Goal: Task Accomplishment & Management: Use online tool/utility

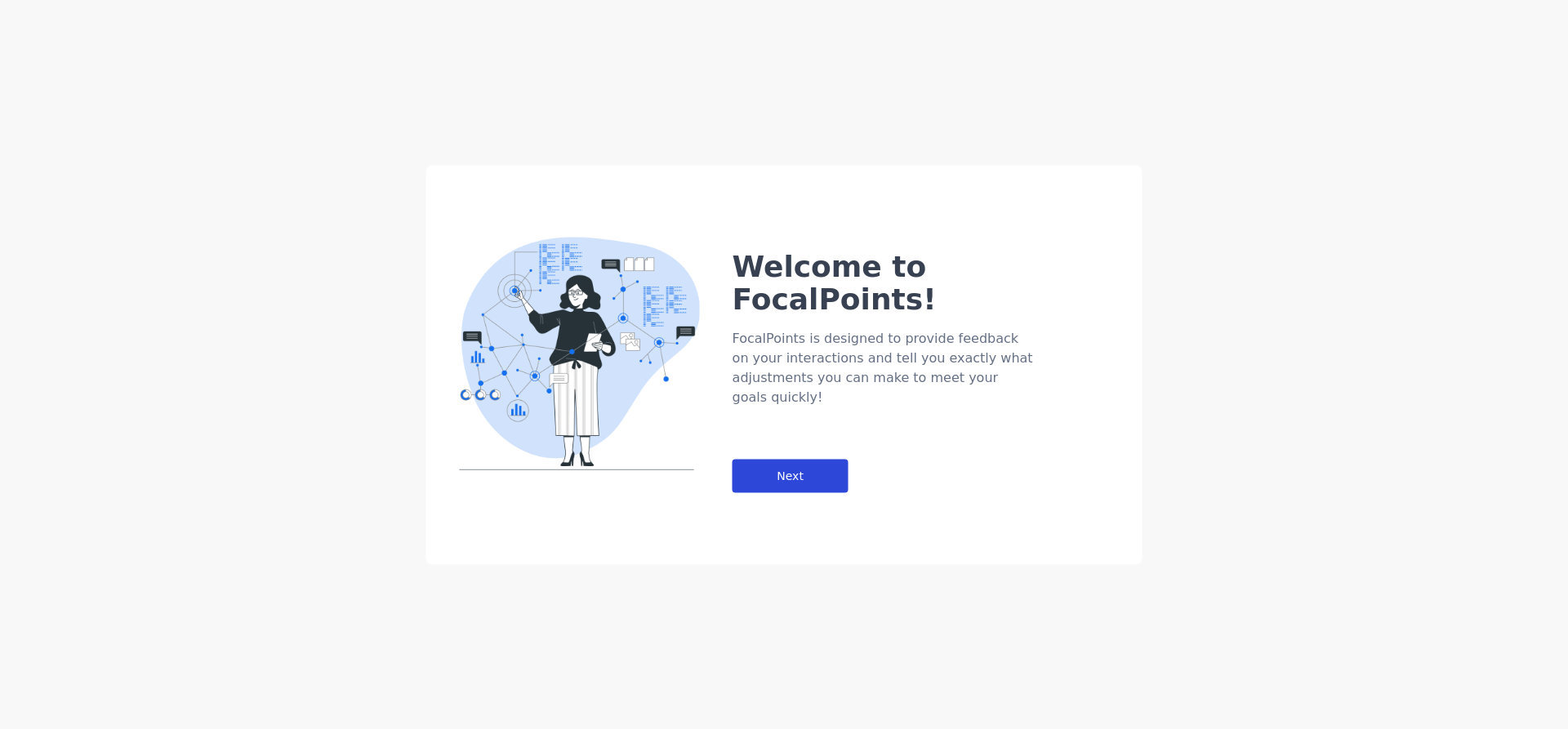
click at [798, 459] on div "Next" at bounding box center [790, 475] width 116 height 33
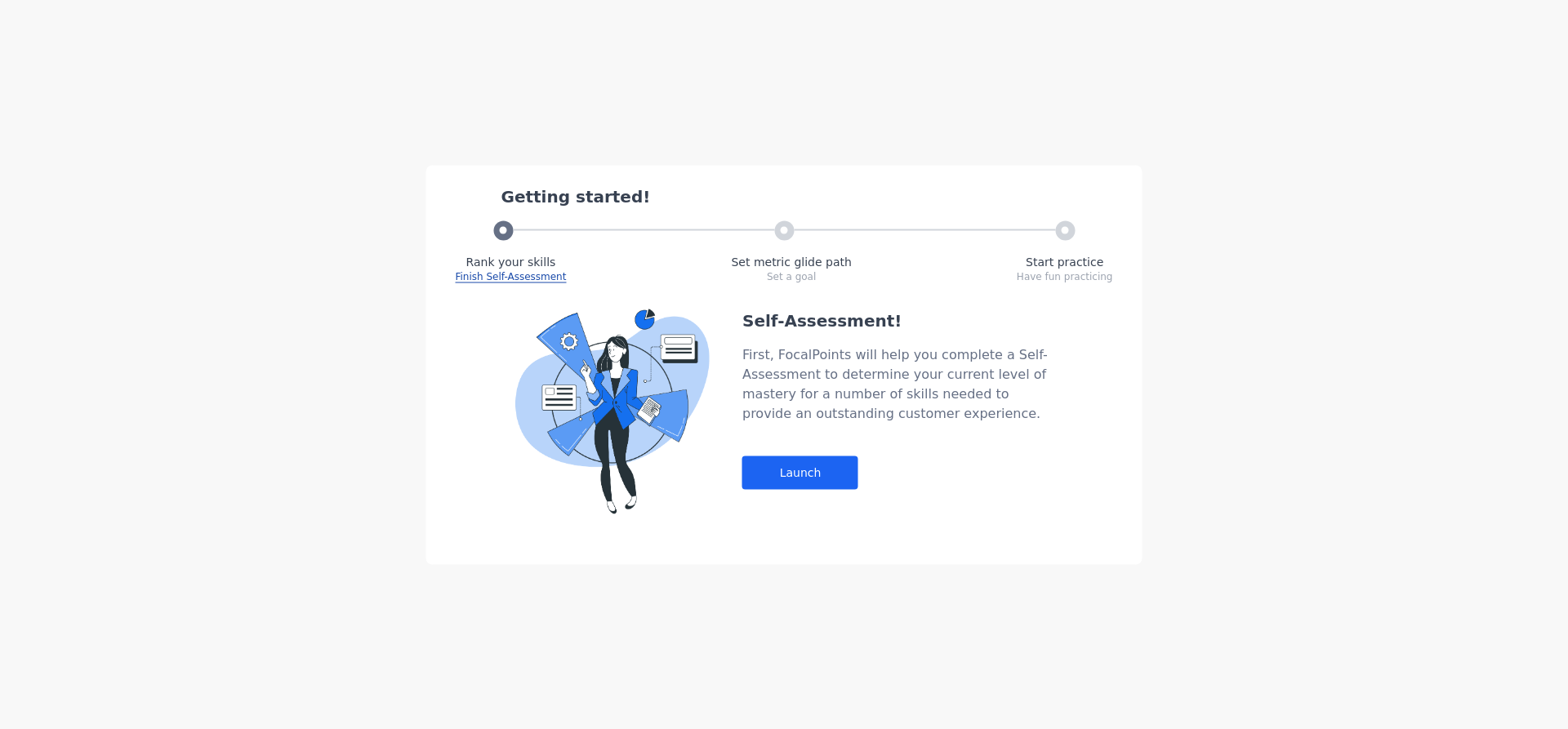
click at [797, 452] on div "Self-Assessment! First, FocalPoints will help you complete a Self-Assessment to…" at bounding box center [898, 411] width 310 height 205
click at [781, 469] on div "Launch" at bounding box center [800, 472] width 116 height 33
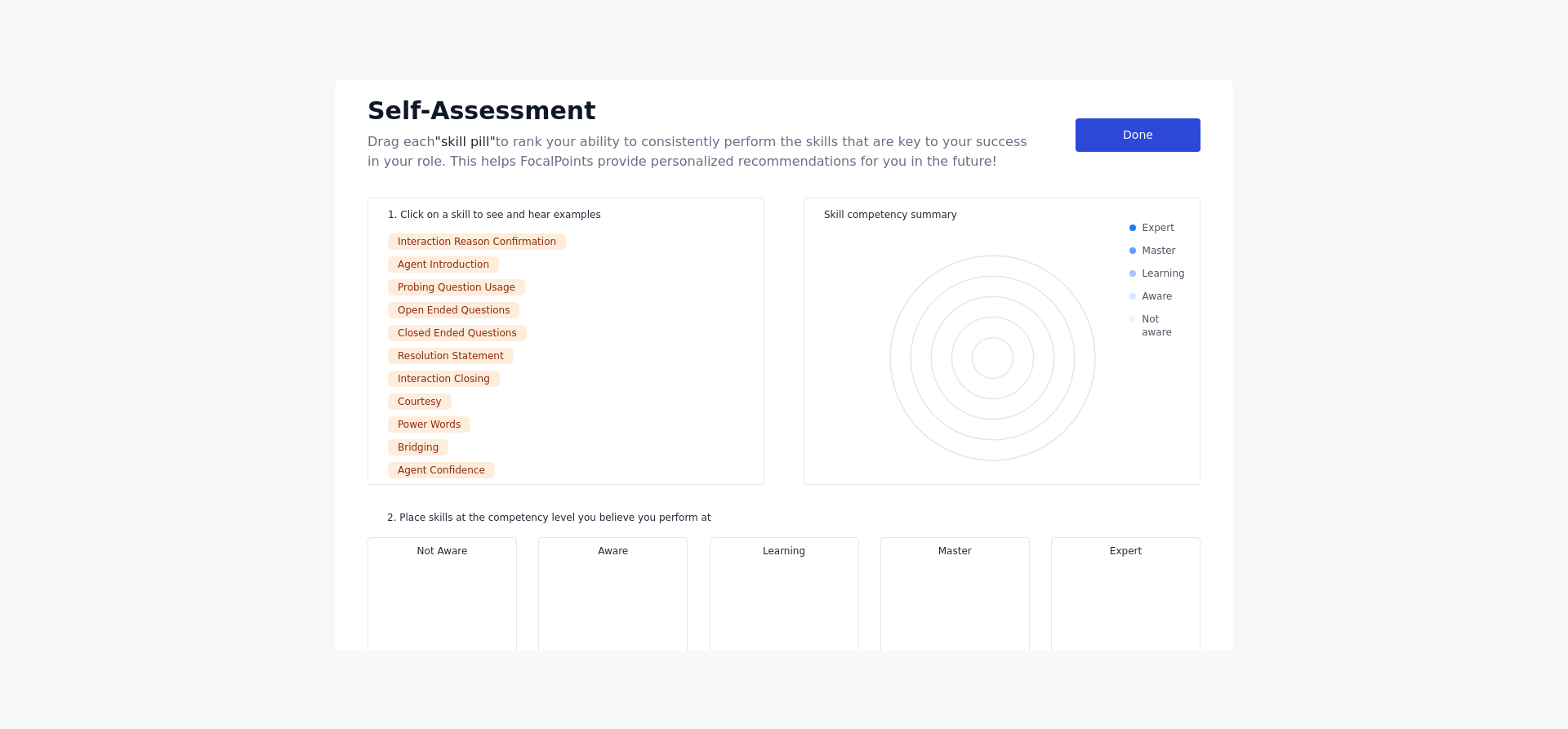
click at [1163, 136] on div "Done" at bounding box center [1138, 134] width 125 height 33
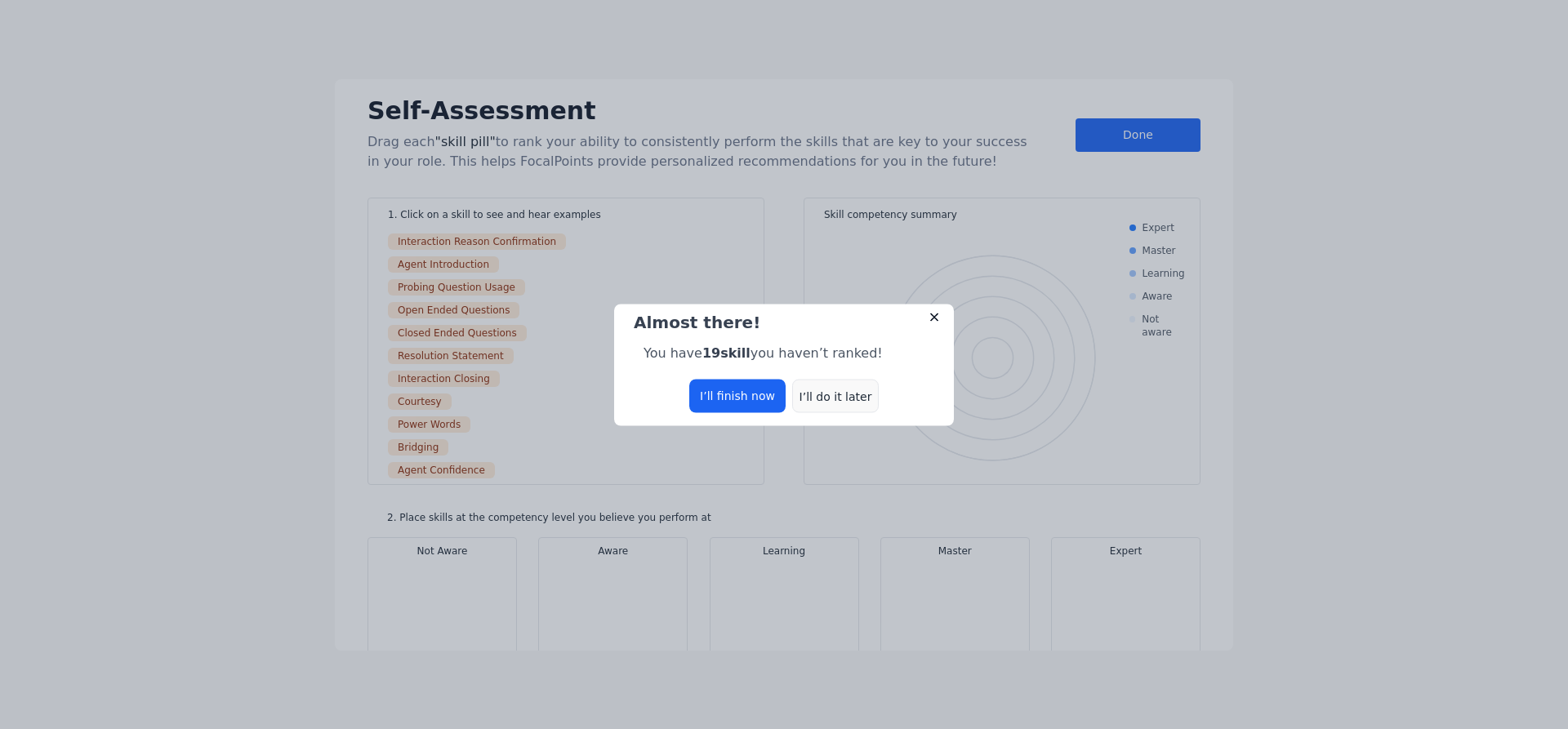
click at [825, 395] on div "I’ll do it later" at bounding box center [835, 396] width 87 height 33
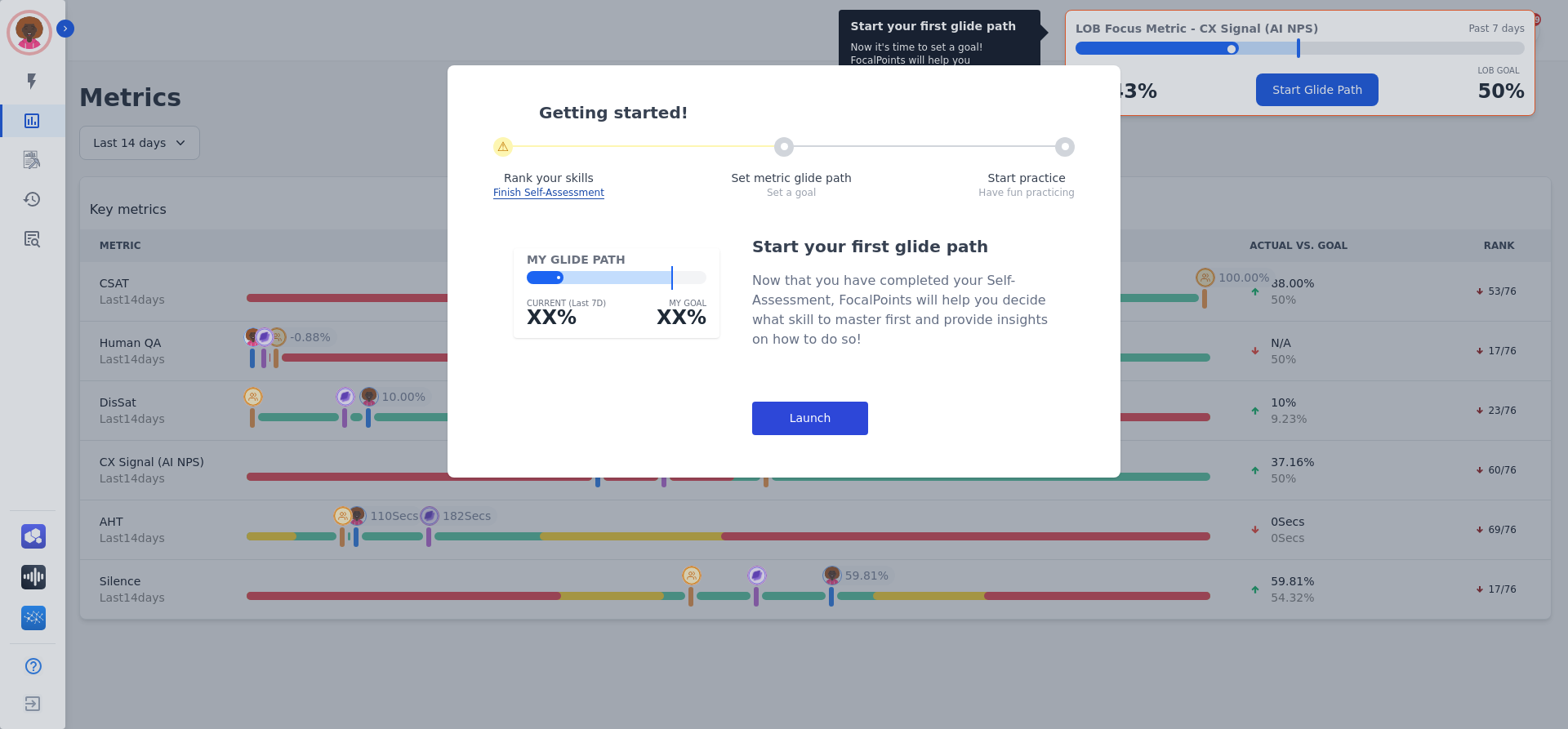
click at [825, 424] on div "Launch" at bounding box center [810, 418] width 116 height 33
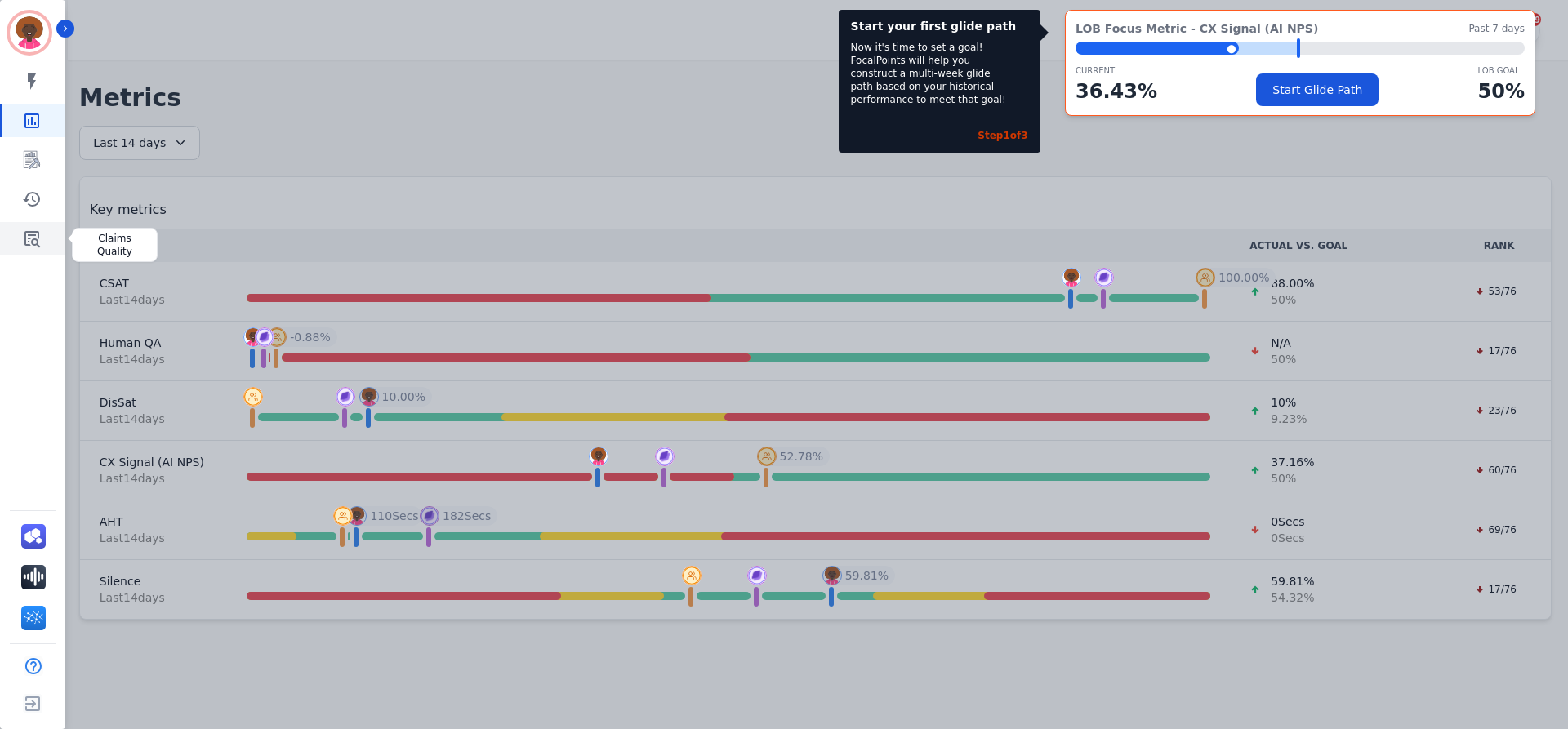
click at [40, 237] on icon "Sidebar" at bounding box center [32, 239] width 15 height 16
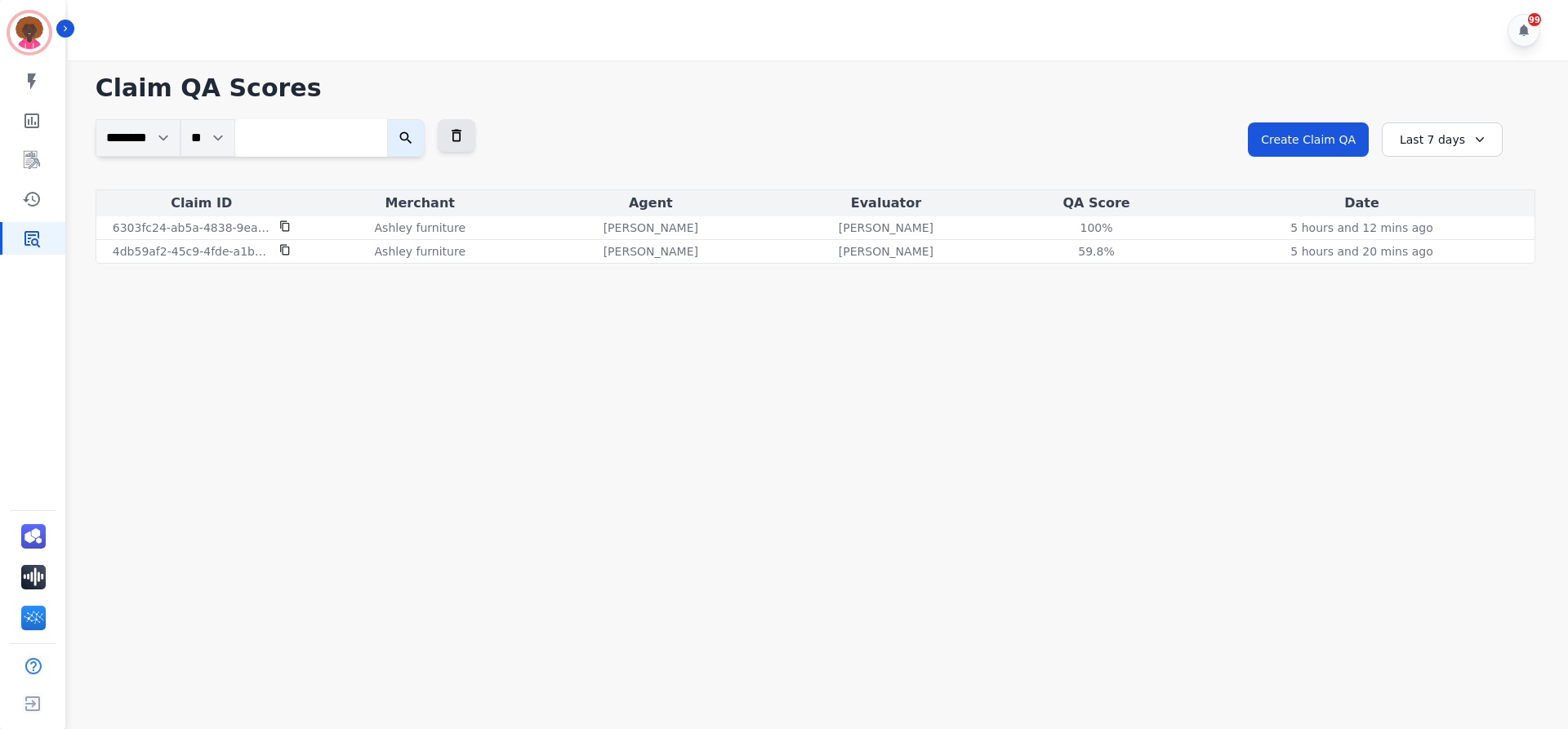
click at [1451, 132] on div "Last 7 days" at bounding box center [1442, 140] width 121 height 34
click at [1463, 257] on li "Last 14 days" at bounding box center [1453, 259] width 82 height 16
click at [1428, 133] on div "Last 14 days" at bounding box center [1442, 140] width 121 height 34
click at [1450, 281] on li "Last 30 days" at bounding box center [1453, 278] width 82 height 16
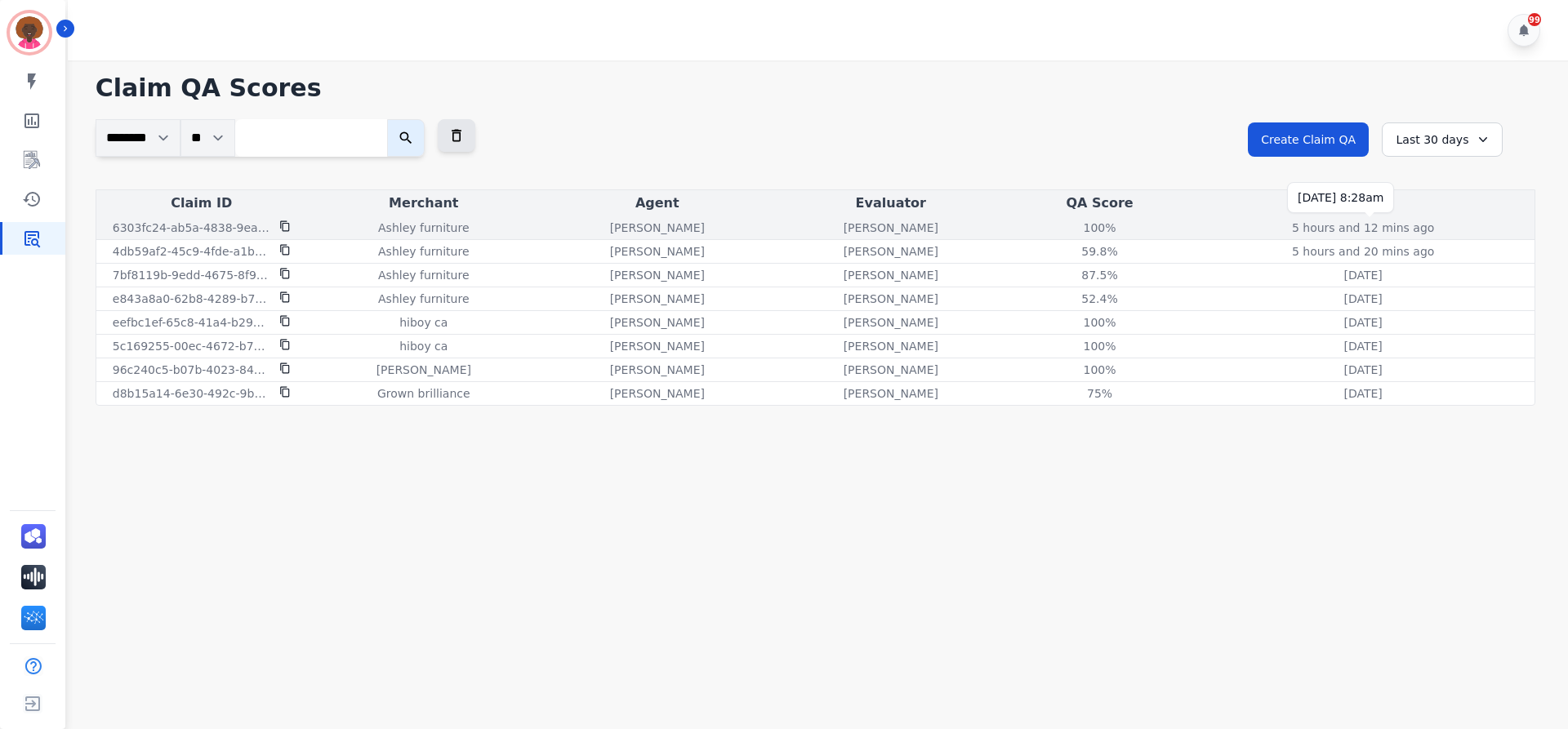
click at [1423, 224] on p "5 hours and 12 mins ago" at bounding box center [1363, 228] width 142 height 16
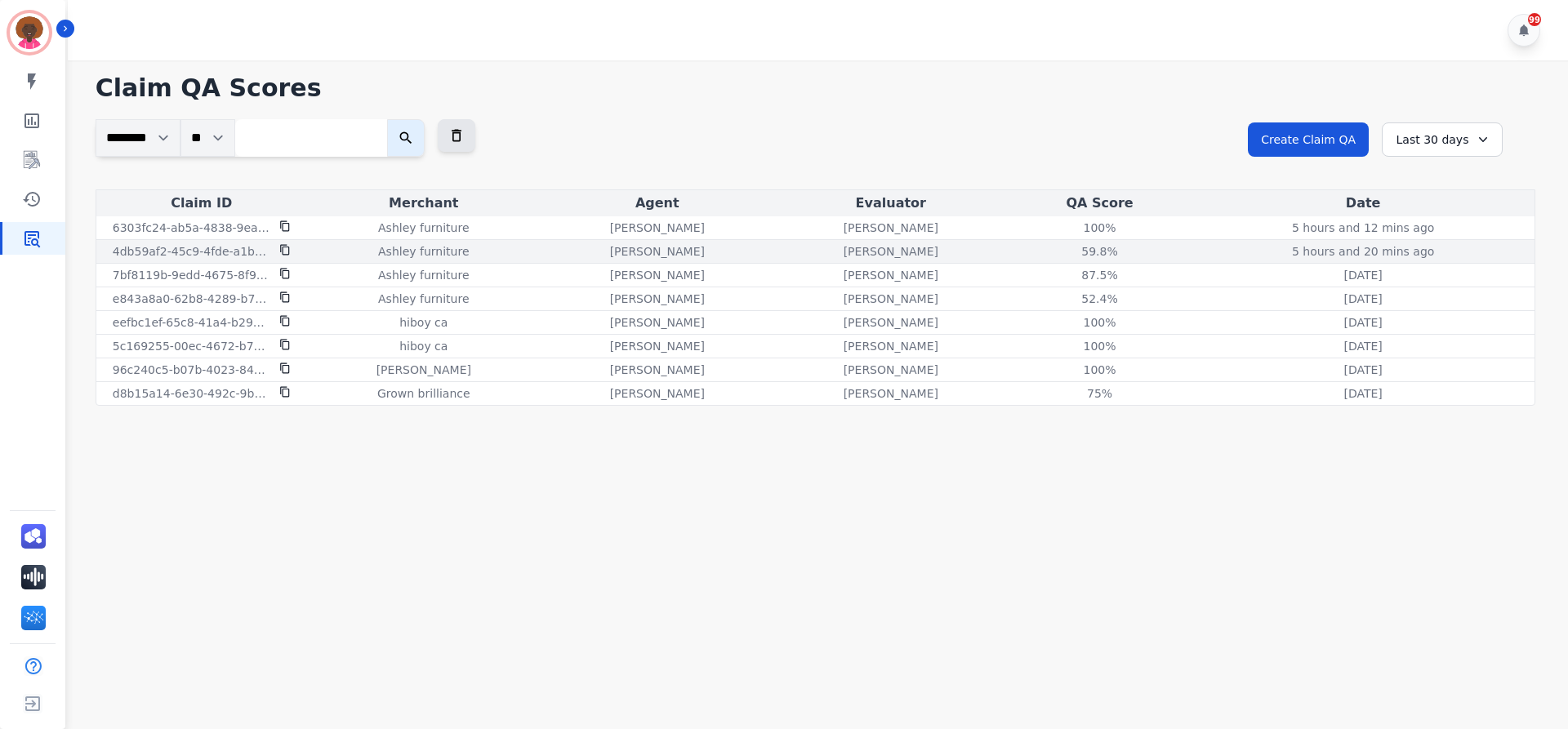
click at [938, 255] on p "[PERSON_NAME]" at bounding box center [890, 251] width 95 height 16
click at [1117, 247] on div "59.8%" at bounding box center [1100, 251] width 74 height 16
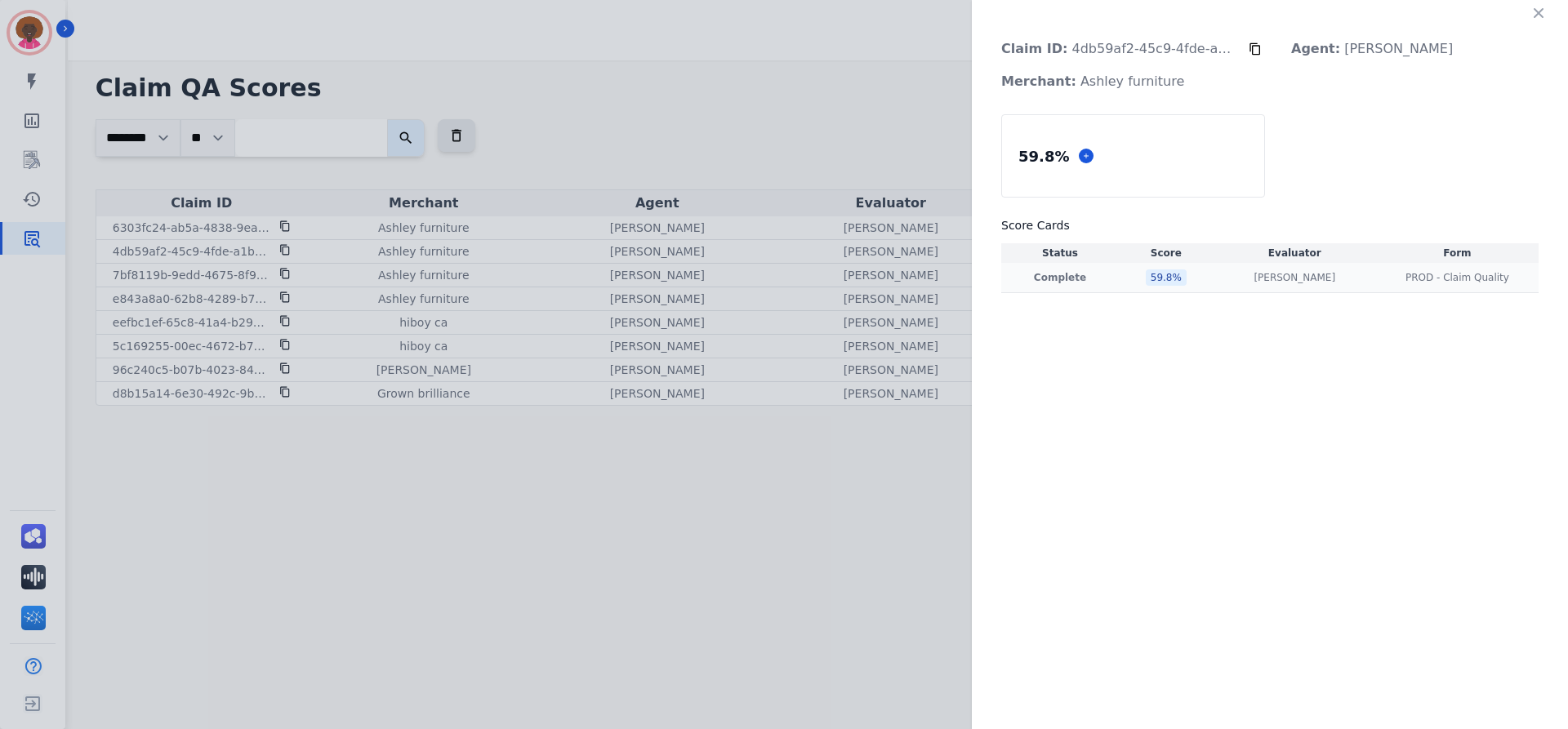
click at [1119, 278] on td "59.8 %" at bounding box center [1166, 278] width 95 height 31
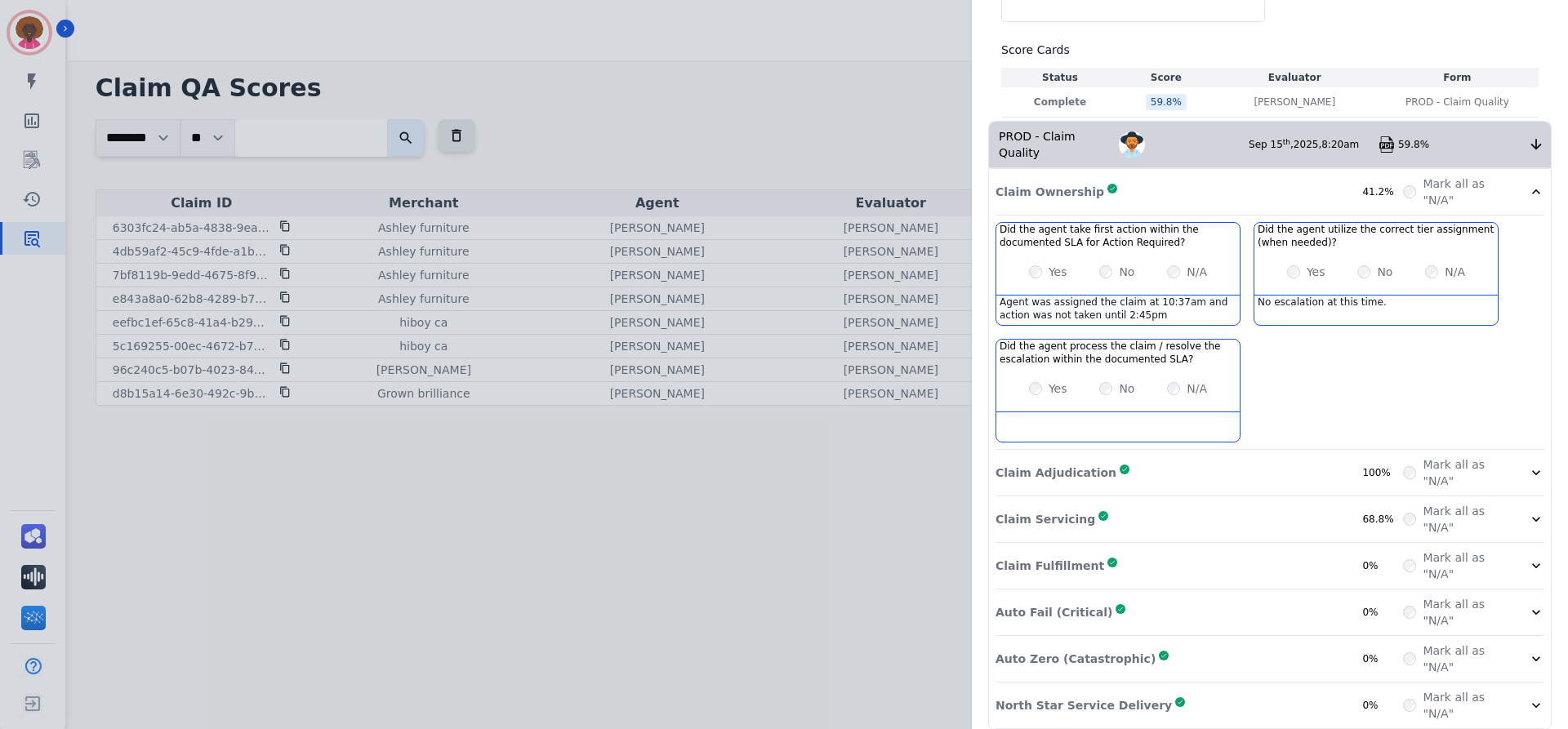
scroll to position [177, 0]
click at [1086, 456] on div "Claim Adjudication Complete 100%" at bounding box center [1199, 472] width 407 height 32
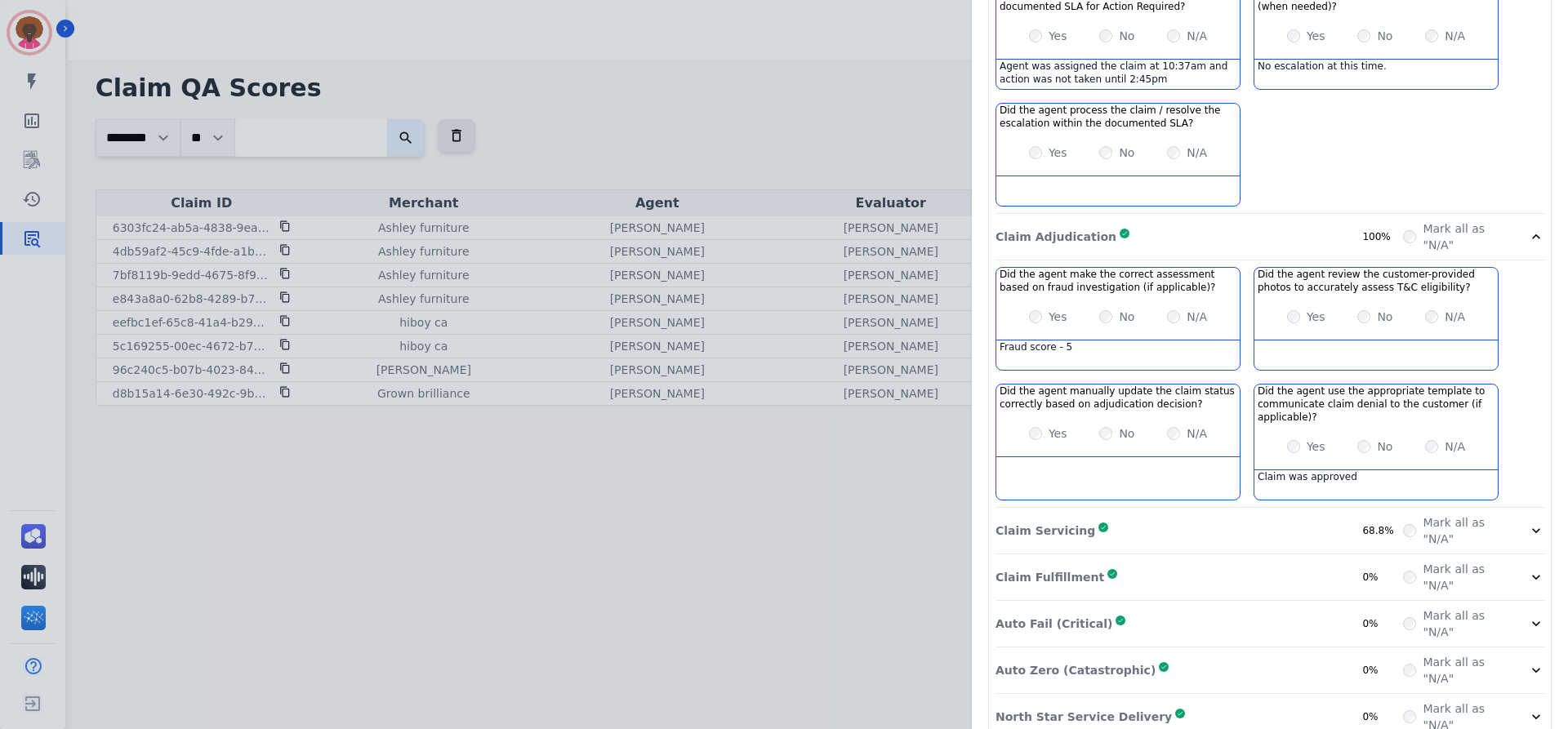
scroll to position [424, 0]
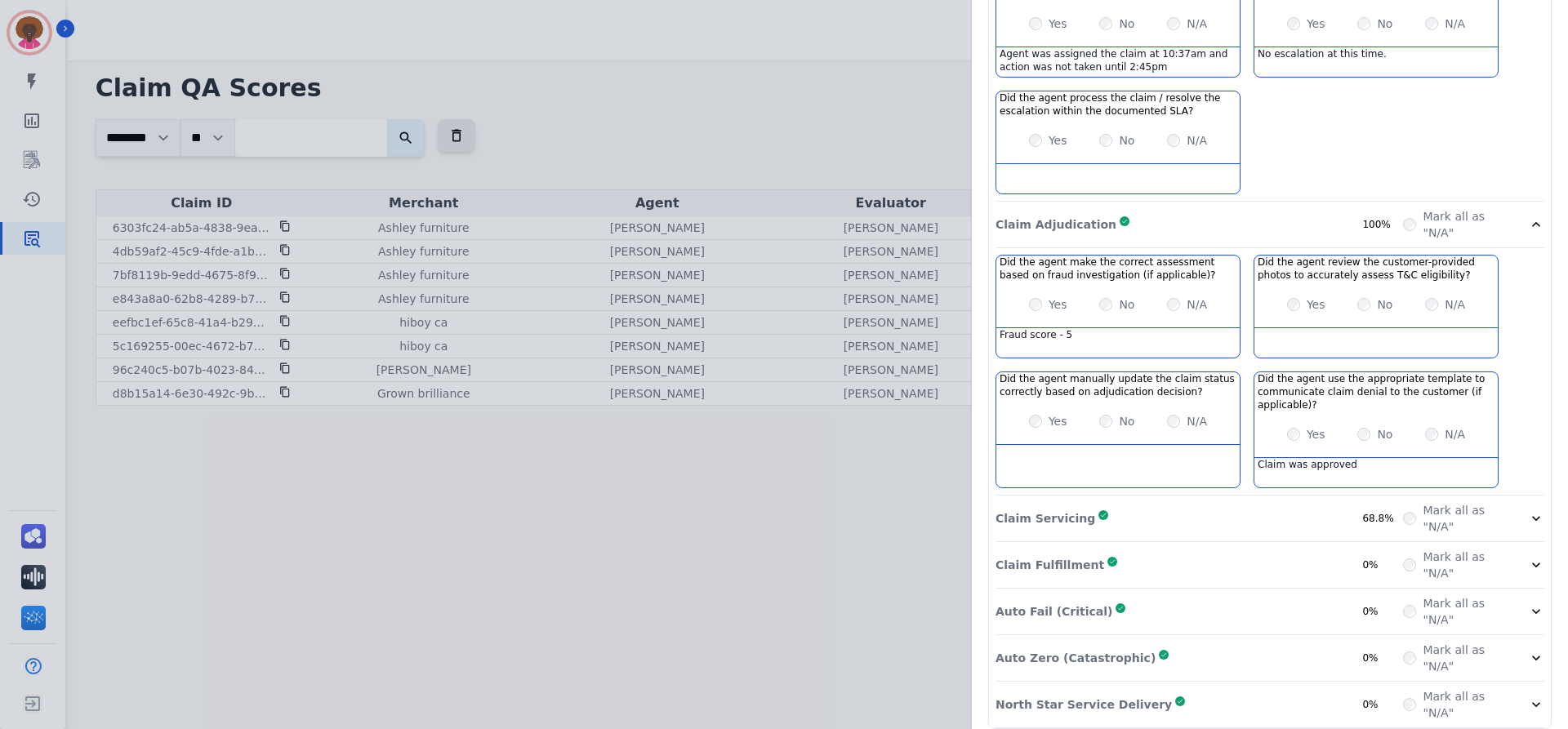
click at [965, 511] on div "Claim ID: 4db59af2-45c9-4fde-a1be-8cfcadd3f084 Agent: [PERSON_NAME] Merchant: A…" at bounding box center [784, 364] width 1568 height 729
click at [1046, 510] on p "Claim Servicing" at bounding box center [1045, 518] width 100 height 16
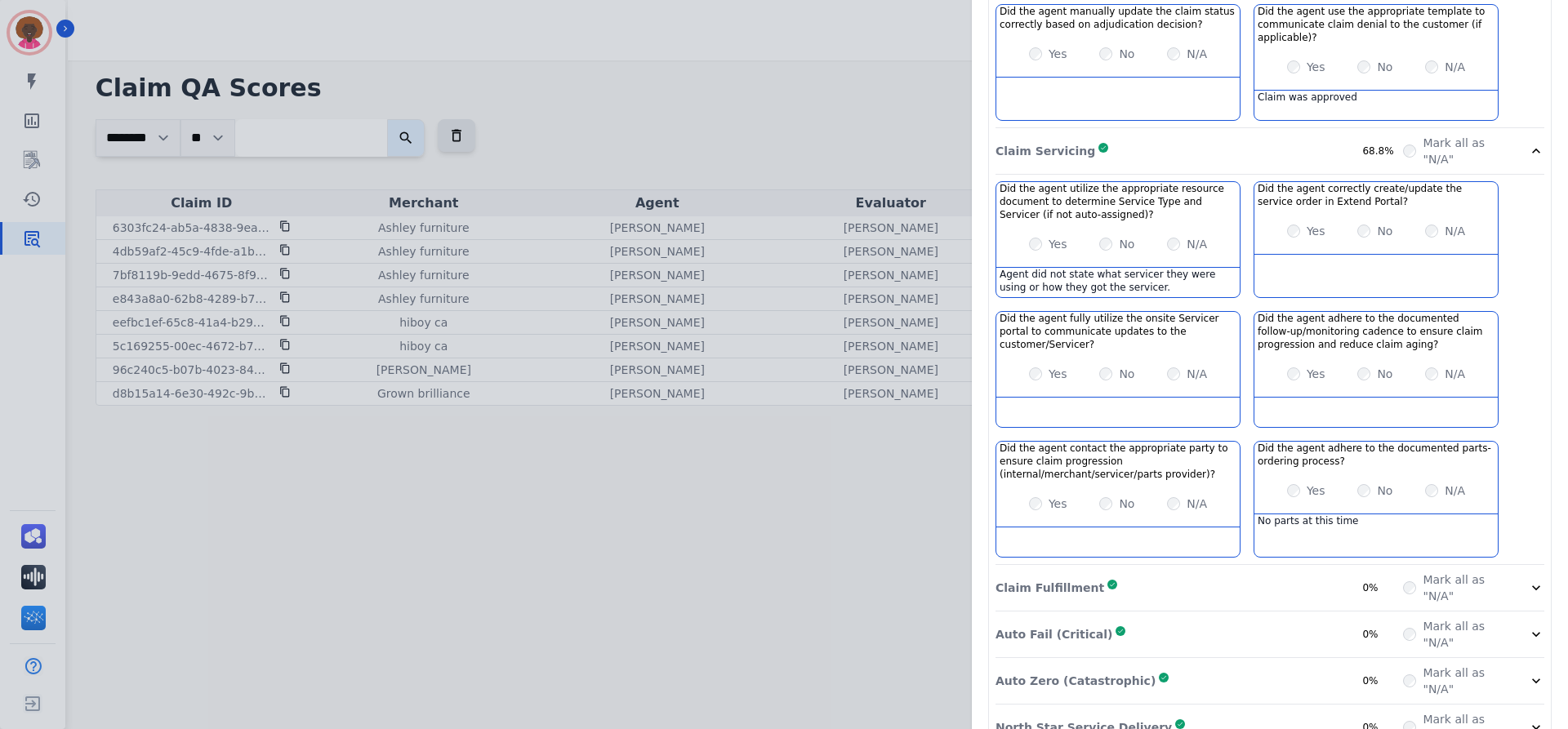
scroll to position [815, 0]
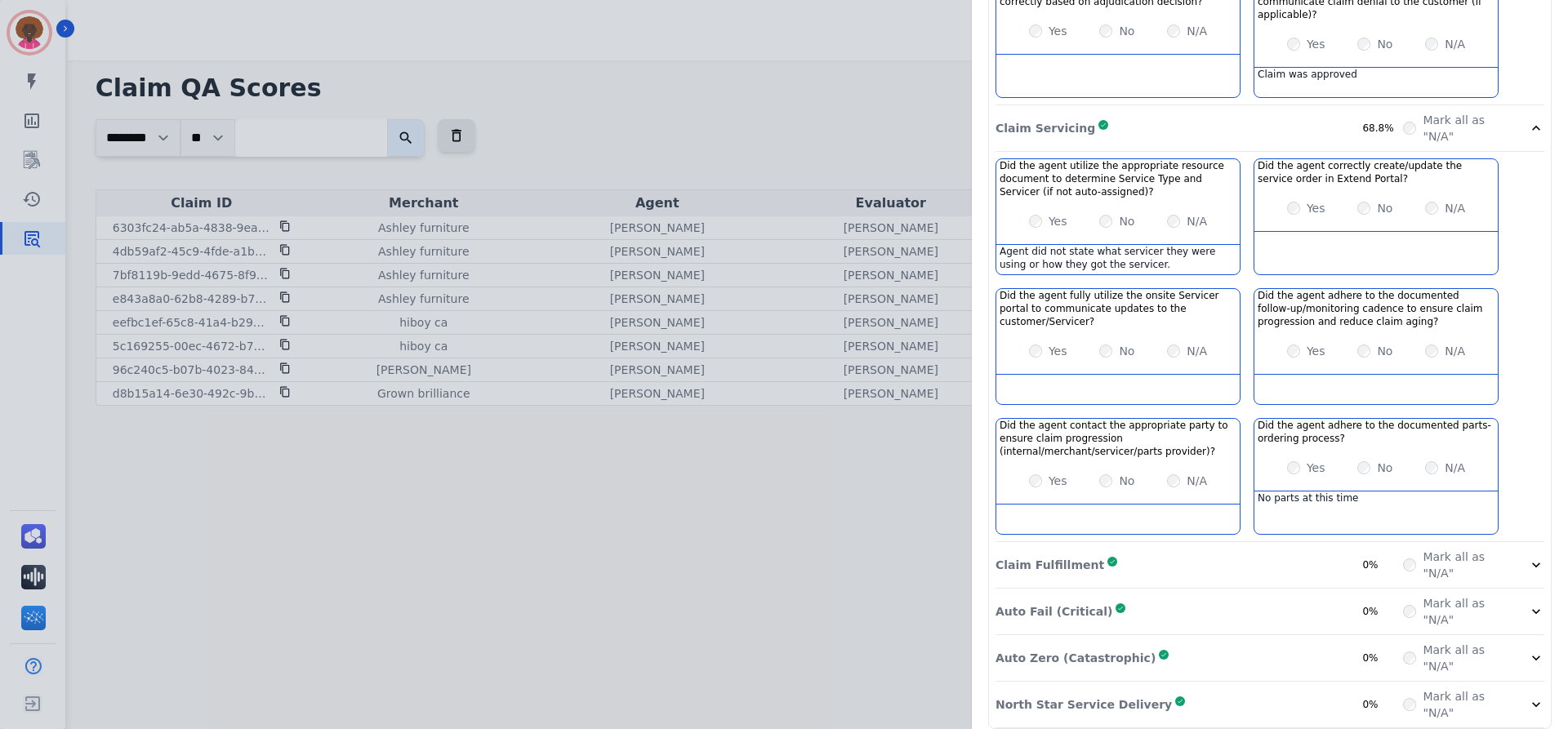
click at [1129, 549] on div "Claim Fulfillment Complete 0%" at bounding box center [1199, 565] width 407 height 32
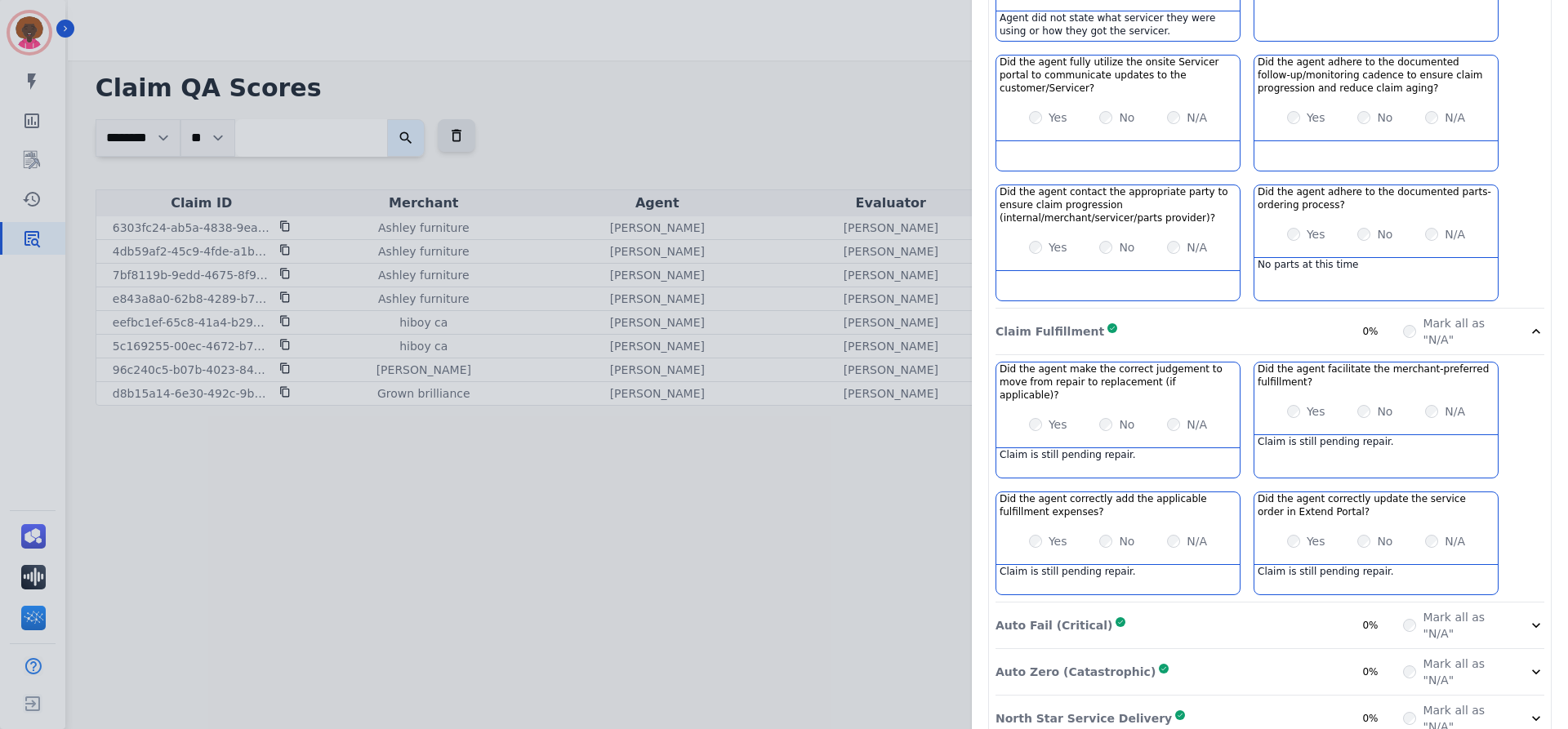
scroll to position [1049, 0]
click at [1084, 608] on div "Auto Fail (Critical) Complete 0%" at bounding box center [1199, 624] width 407 height 32
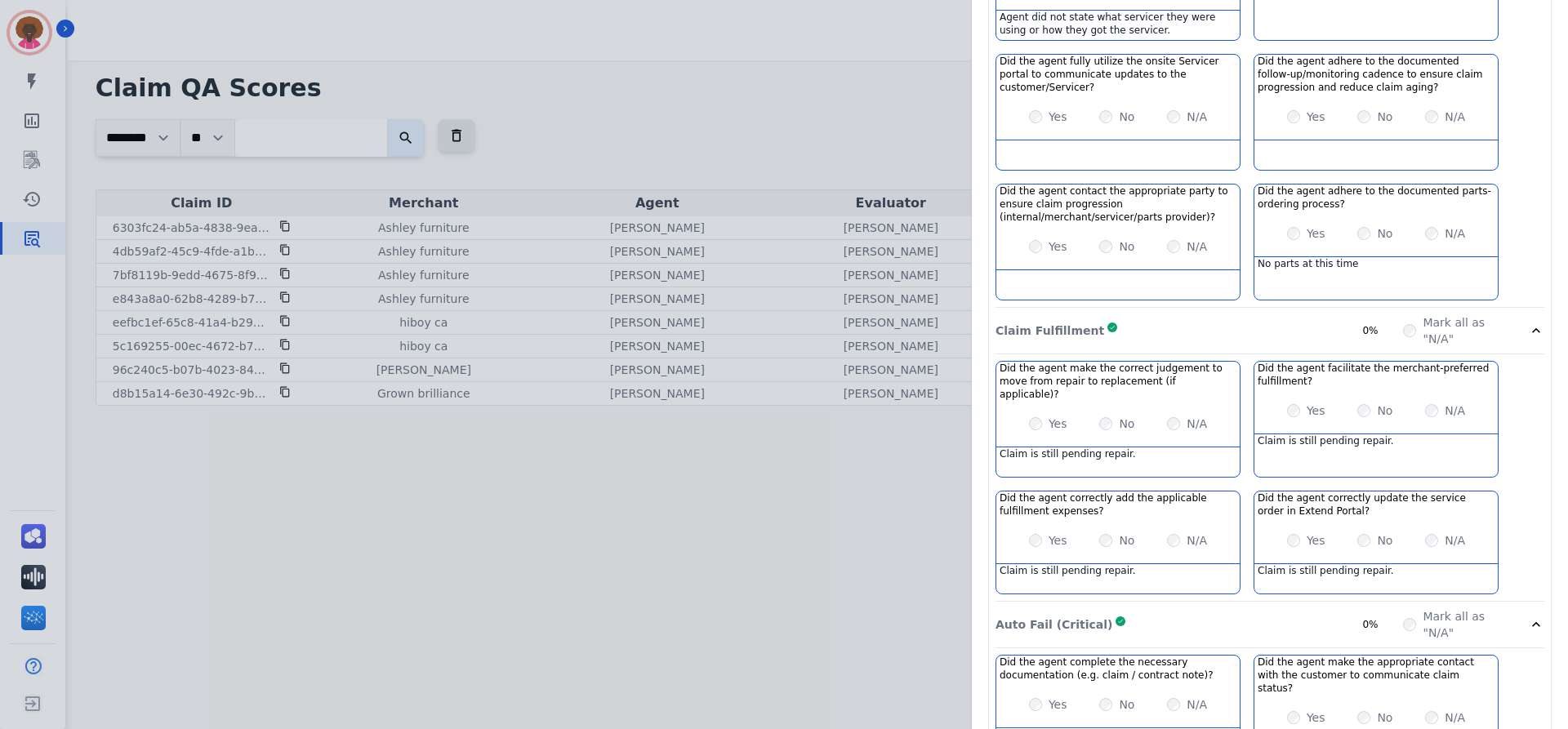
scroll to position [1399, 0]
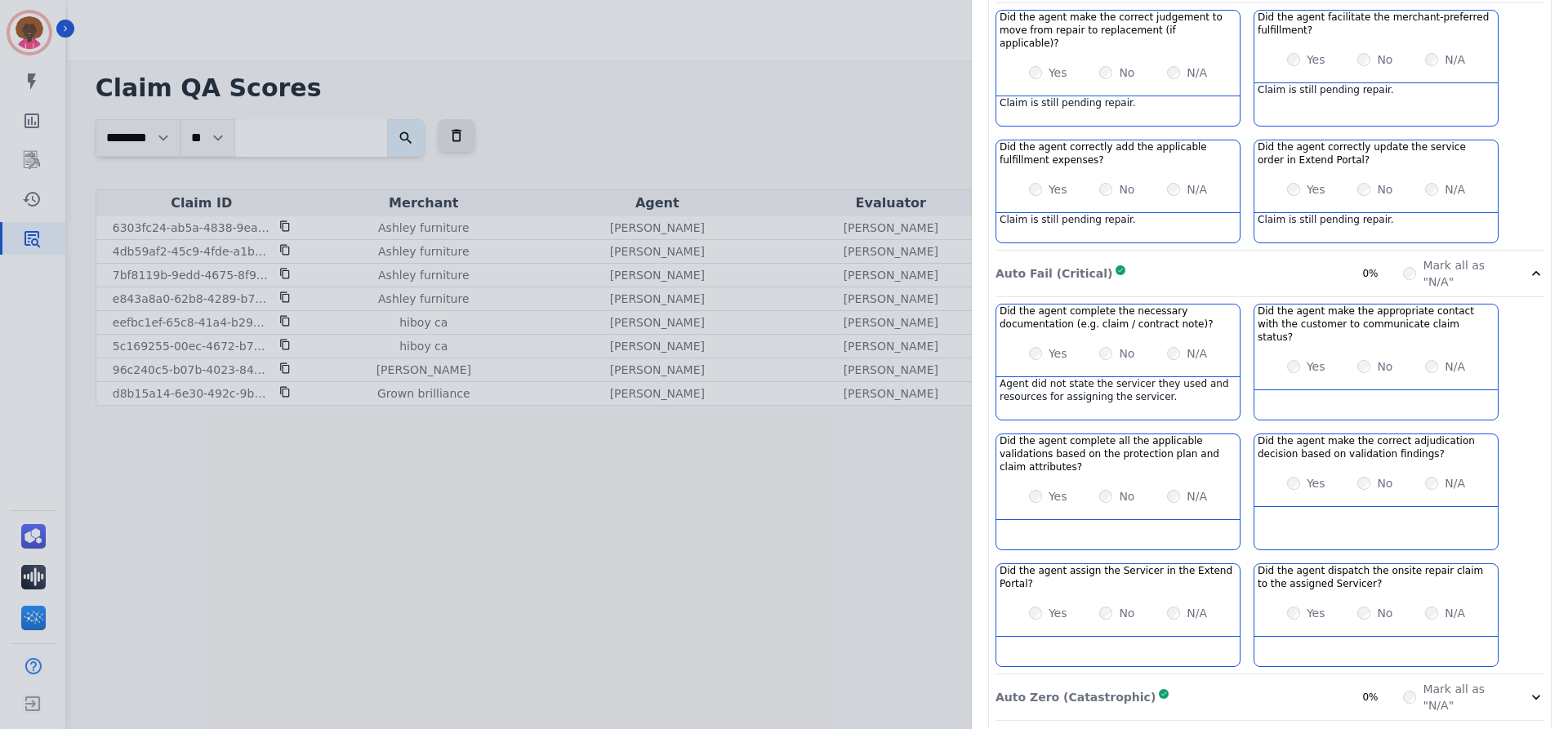
click at [1062, 689] on p "Auto Zero (Catastrophic)" at bounding box center [1076, 697] width 160 height 16
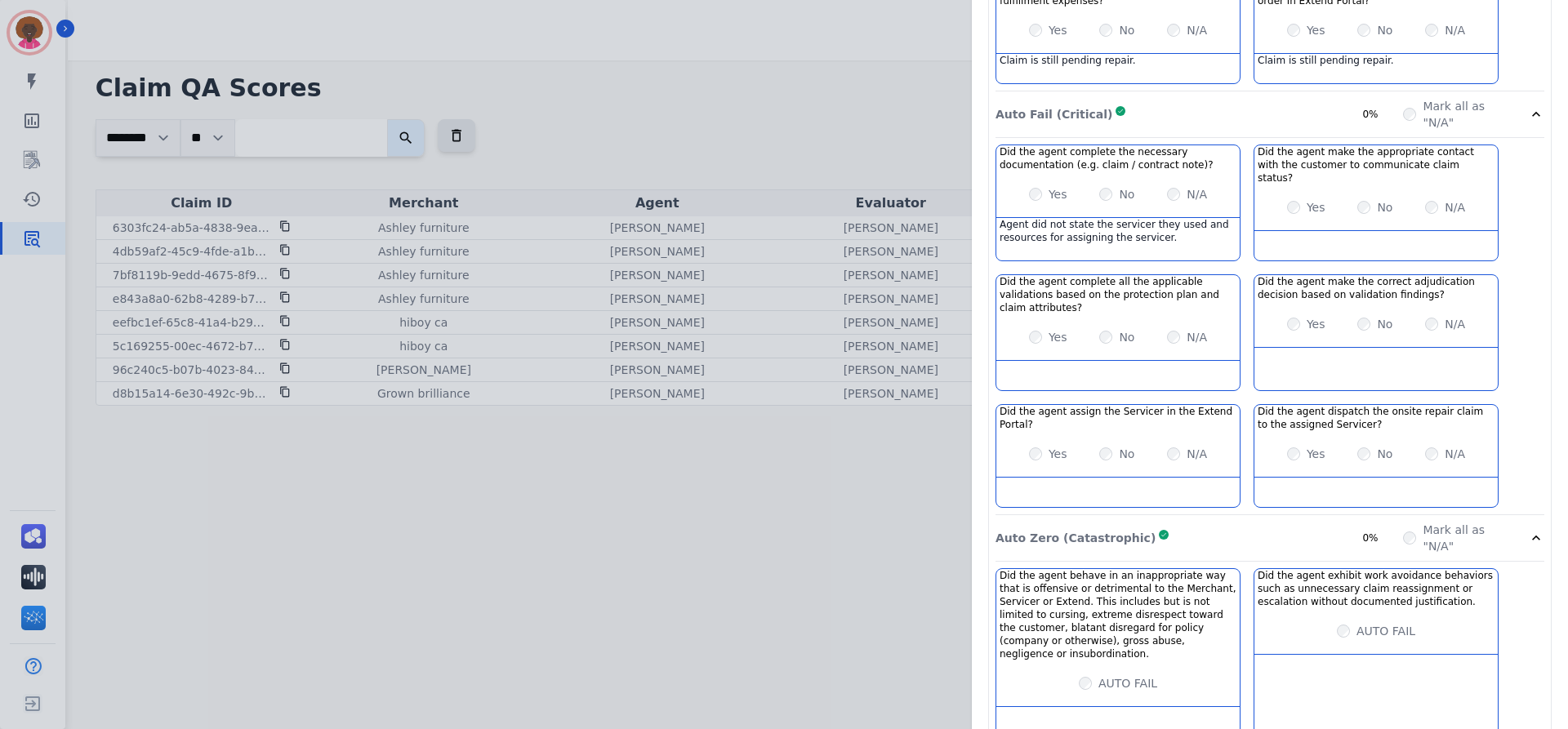
scroll to position [1570, 0]
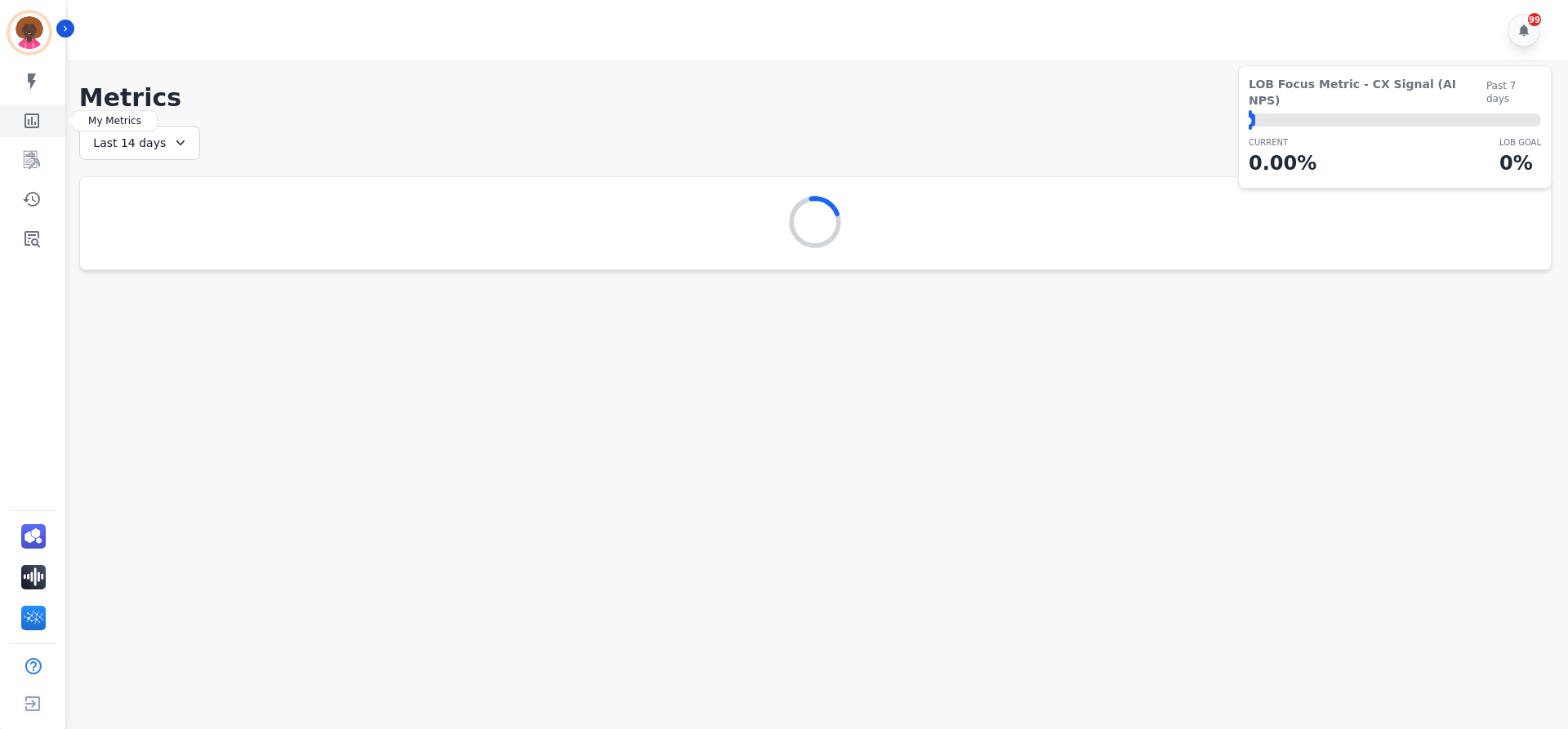
click at [34, 118] on icon "Sidebar" at bounding box center [32, 121] width 20 height 20
click at [40, 243] on icon "Sidebar" at bounding box center [32, 239] width 20 height 20
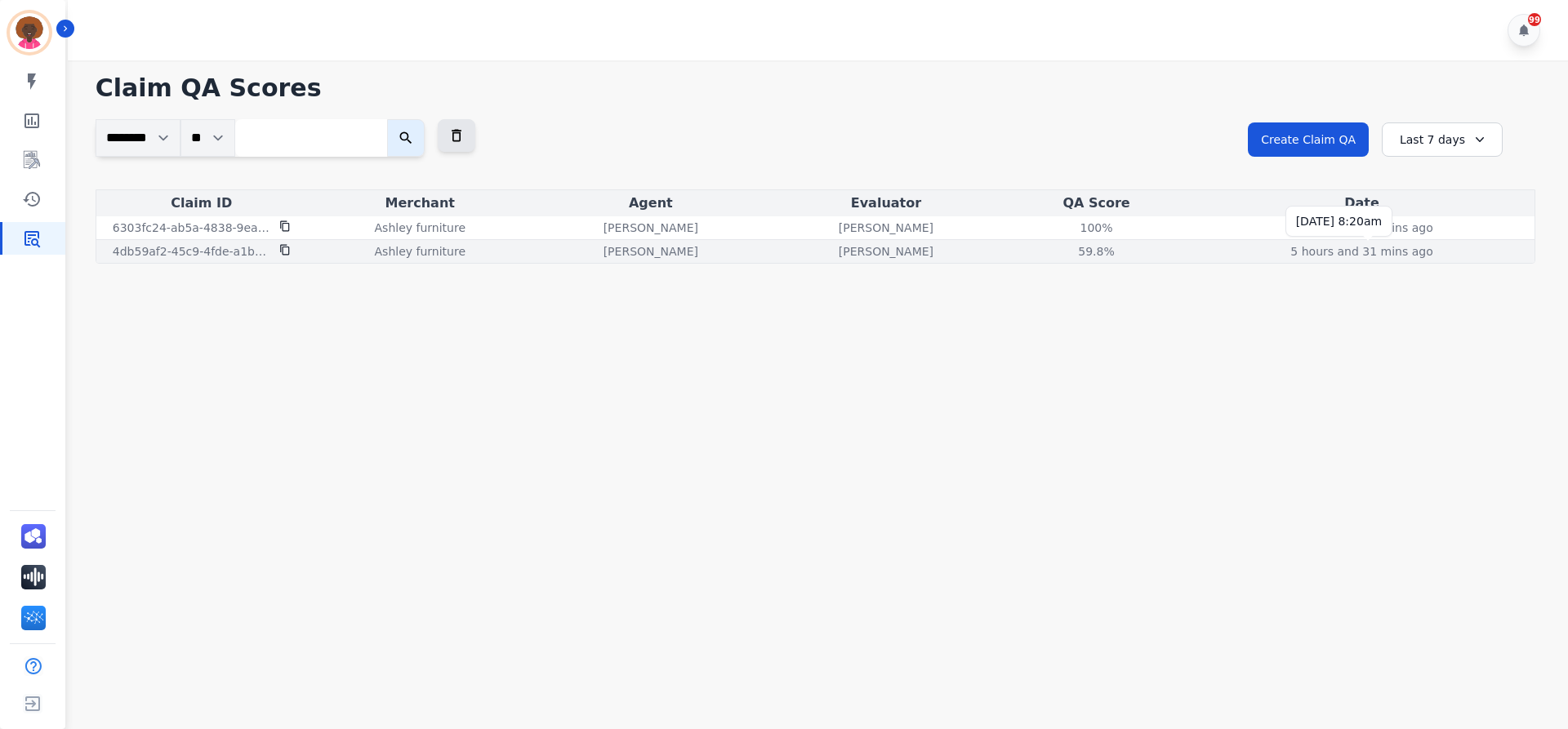
click at [1404, 255] on p "5 hours and 31 mins ago" at bounding box center [1362, 251] width 142 height 16
click at [1367, 258] on p "5 hours and 31 mins ago" at bounding box center [1362, 251] width 142 height 16
click at [1357, 257] on p "5 hours and 31 mins ago" at bounding box center [1362, 251] width 142 height 16
drag, startPoint x: 1357, startPoint y: 257, endPoint x: 1346, endPoint y: 257, distance: 11.0
click at [1352, 257] on p "5 hours and 31 mins ago" at bounding box center [1362, 251] width 142 height 16
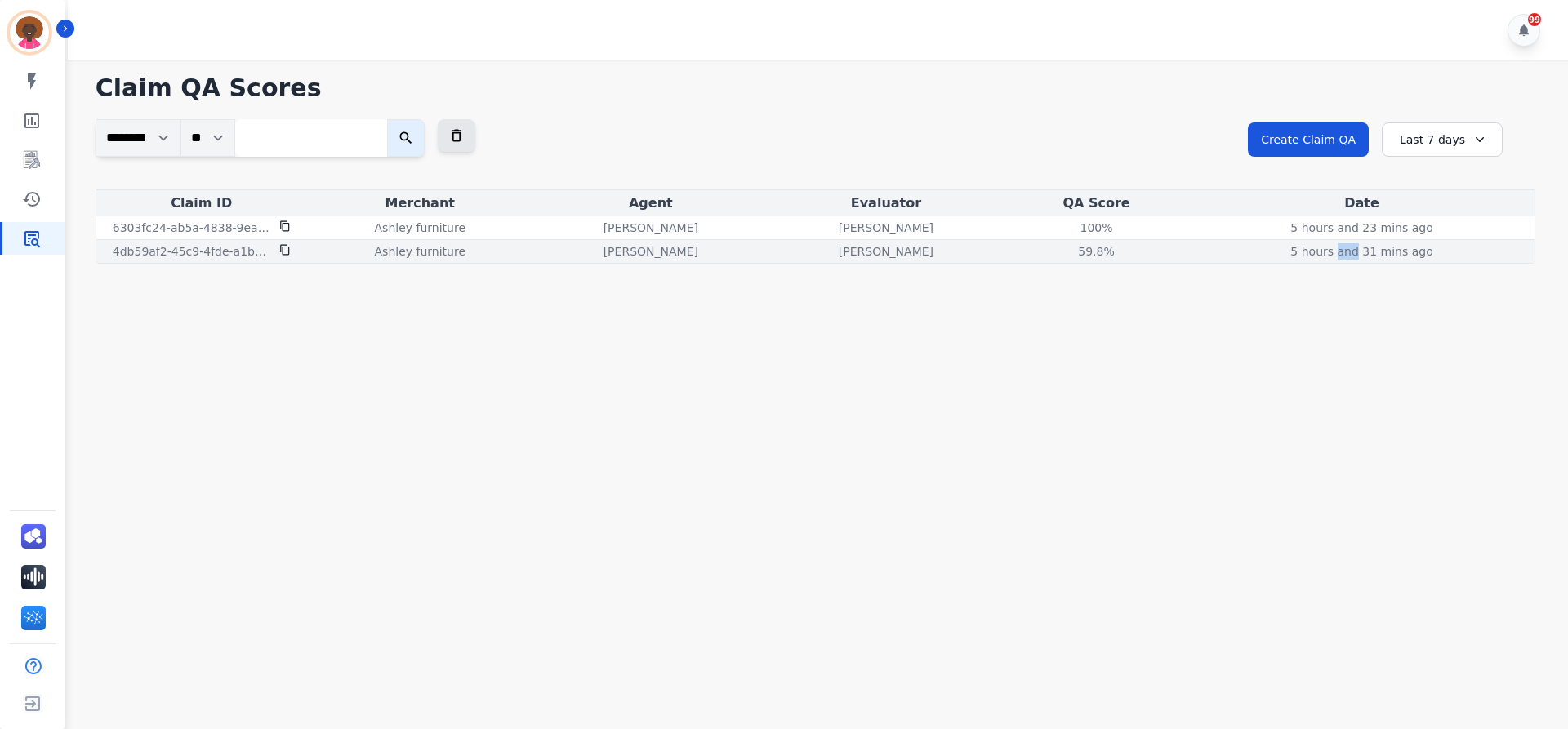
click at [896, 254] on p "[PERSON_NAME]" at bounding box center [886, 251] width 95 height 16
click at [711, 255] on div "[PERSON_NAME]" at bounding box center [651, 251] width 229 height 16
click at [1096, 247] on div "59.8%" at bounding box center [1097, 251] width 74 height 16
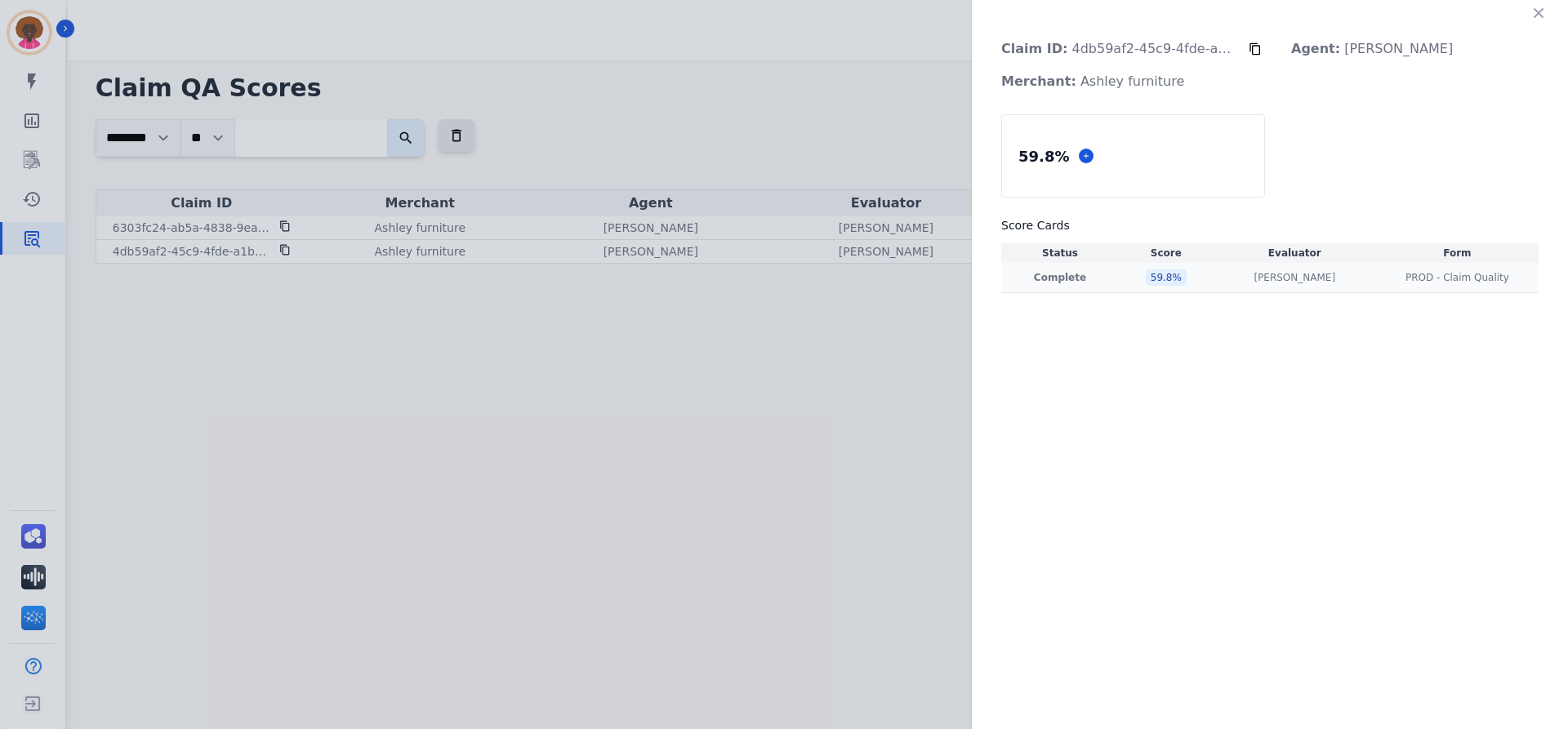
click at [1075, 279] on p "Complete" at bounding box center [1060, 278] width 111 height 14
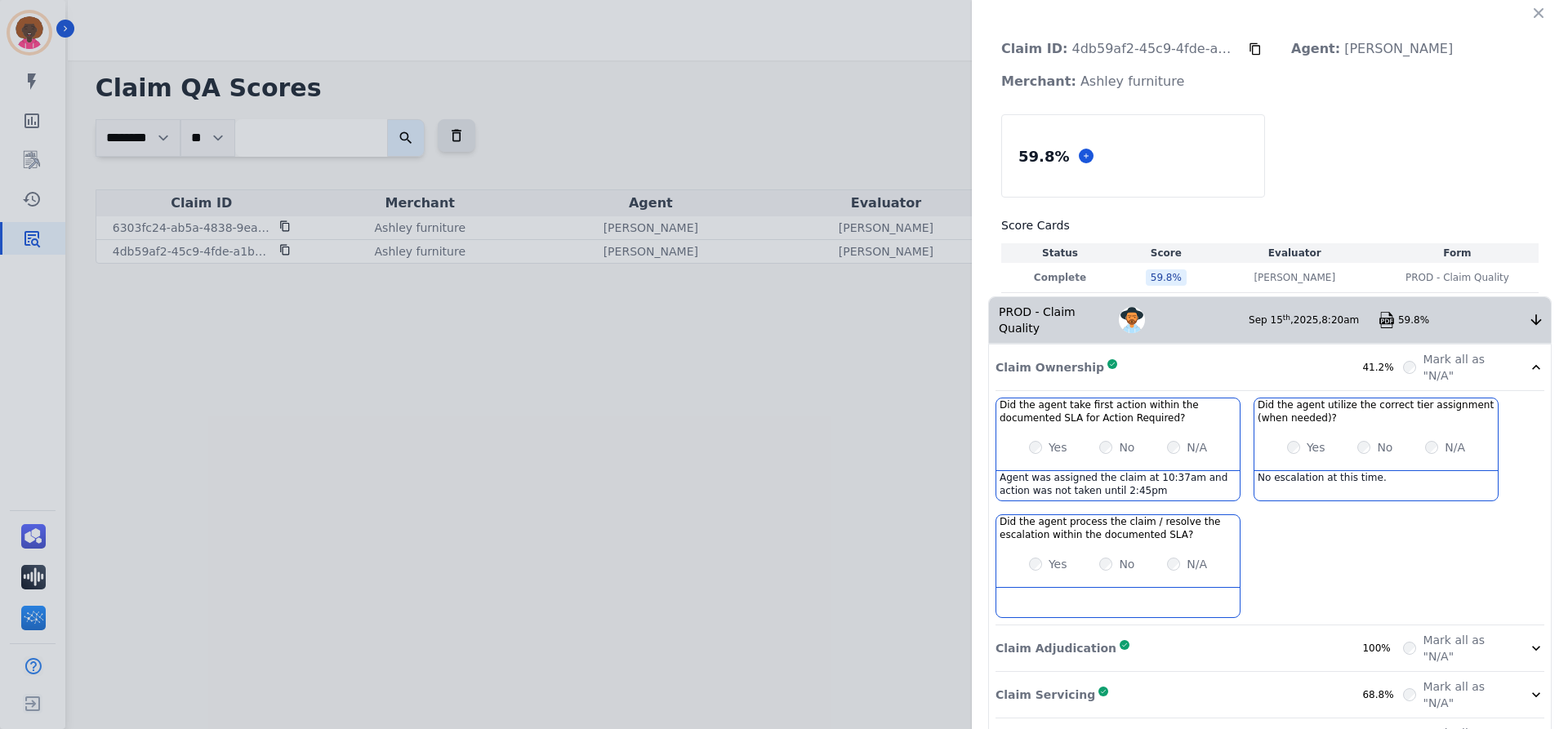
click at [1249, 50] on icon at bounding box center [1255, 49] width 14 height 14
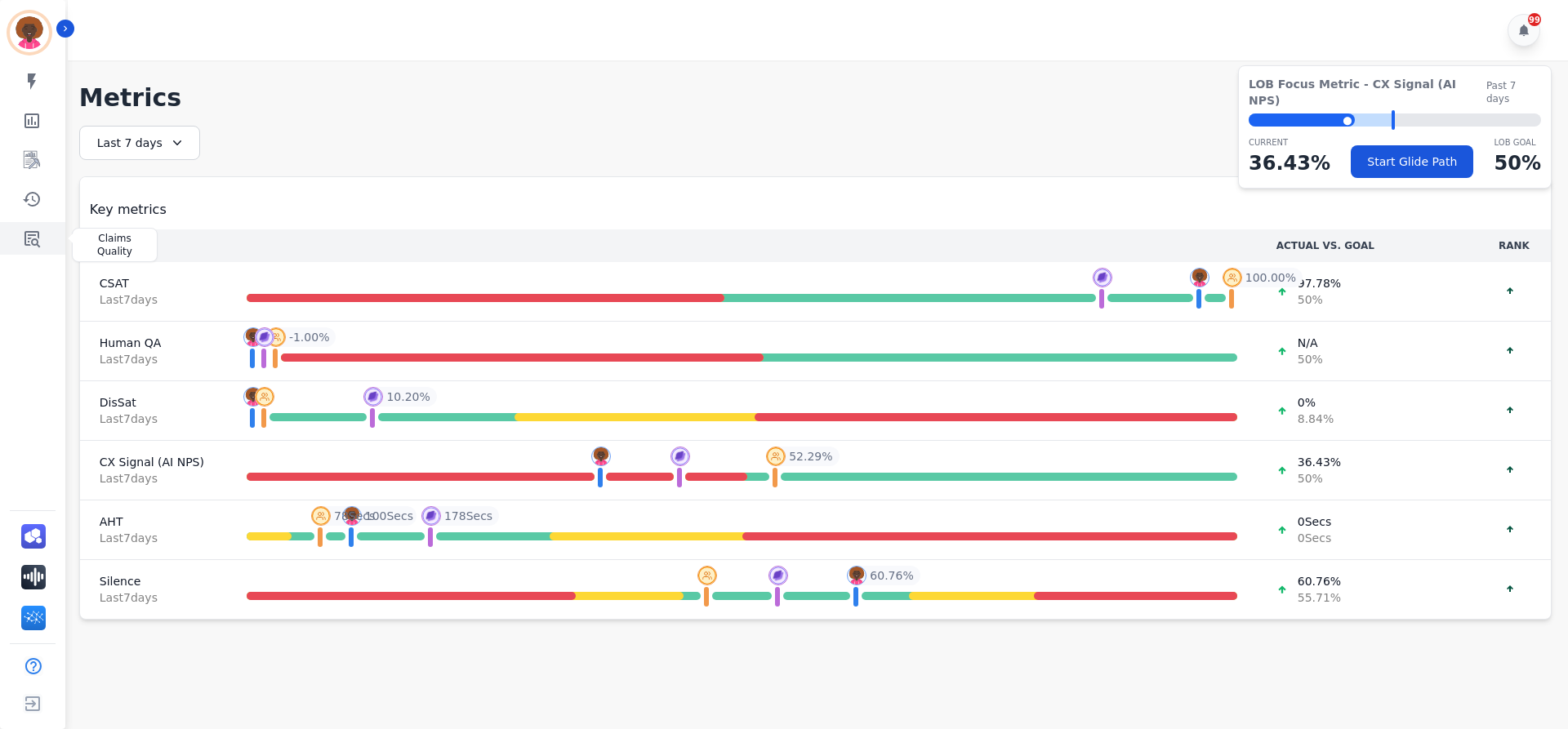
click at [37, 242] on icon "Sidebar" at bounding box center [32, 239] width 15 height 16
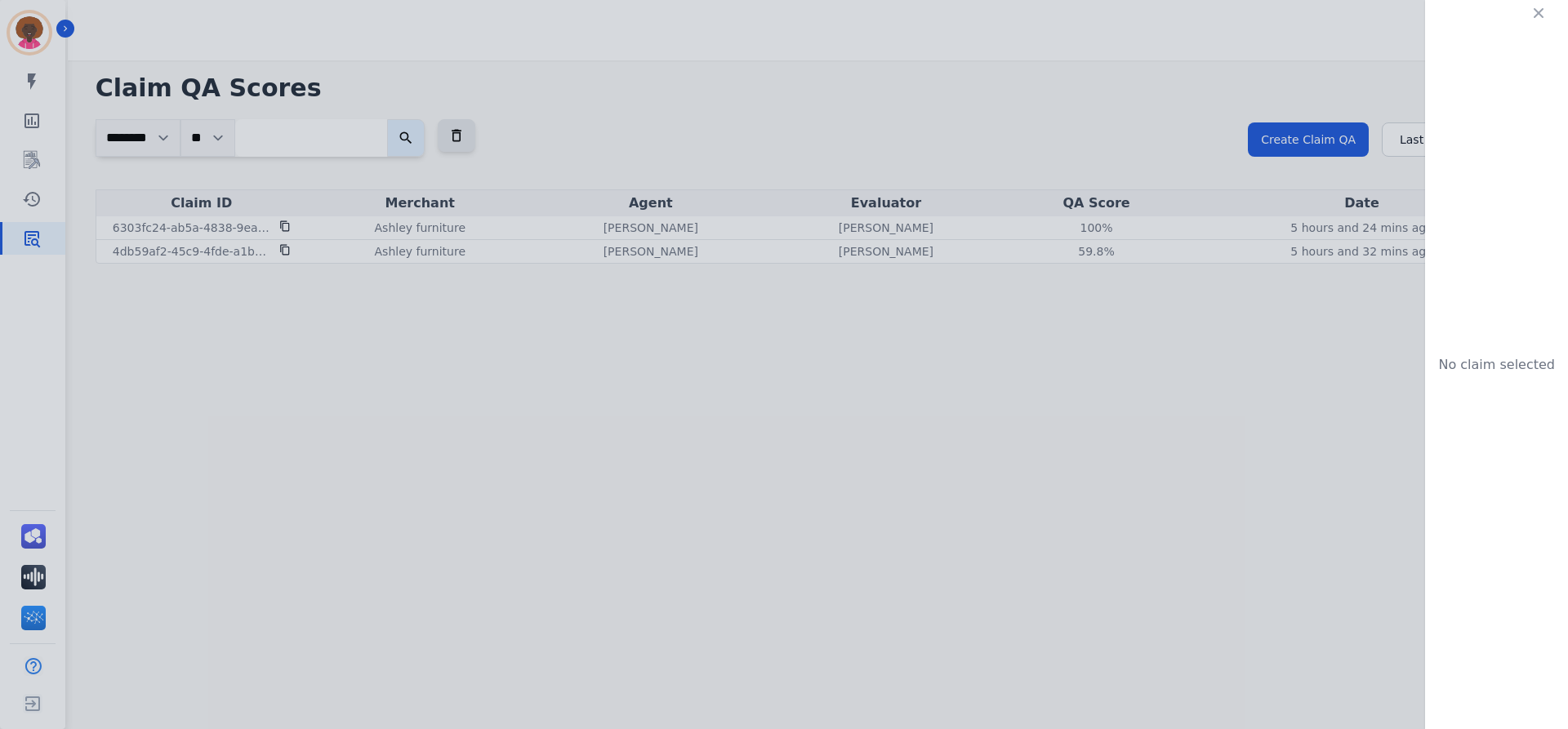
click at [24, 189] on div "No claim selected" at bounding box center [784, 364] width 1568 height 729
click at [612, 220] on div "No claim selected" at bounding box center [784, 364] width 1568 height 729
click at [40, 236] on div "No claim selected" at bounding box center [784, 364] width 1568 height 729
click at [1316, 132] on div "No claim selected" at bounding box center [784, 364] width 1568 height 729
click at [59, 207] on div "No claim selected" at bounding box center [784, 364] width 1568 height 729
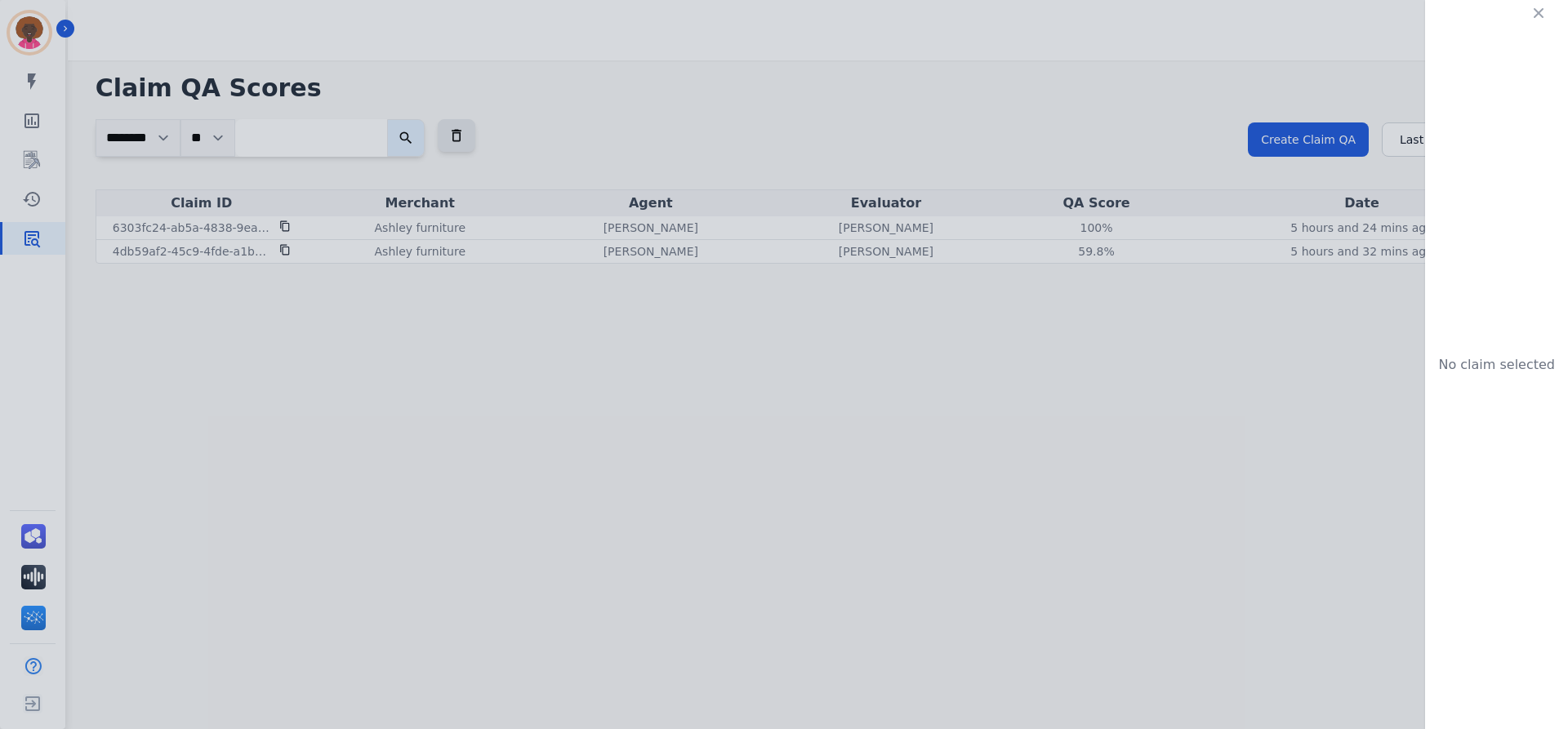
click at [42, 32] on div "No claim selected" at bounding box center [784, 364] width 1568 height 729
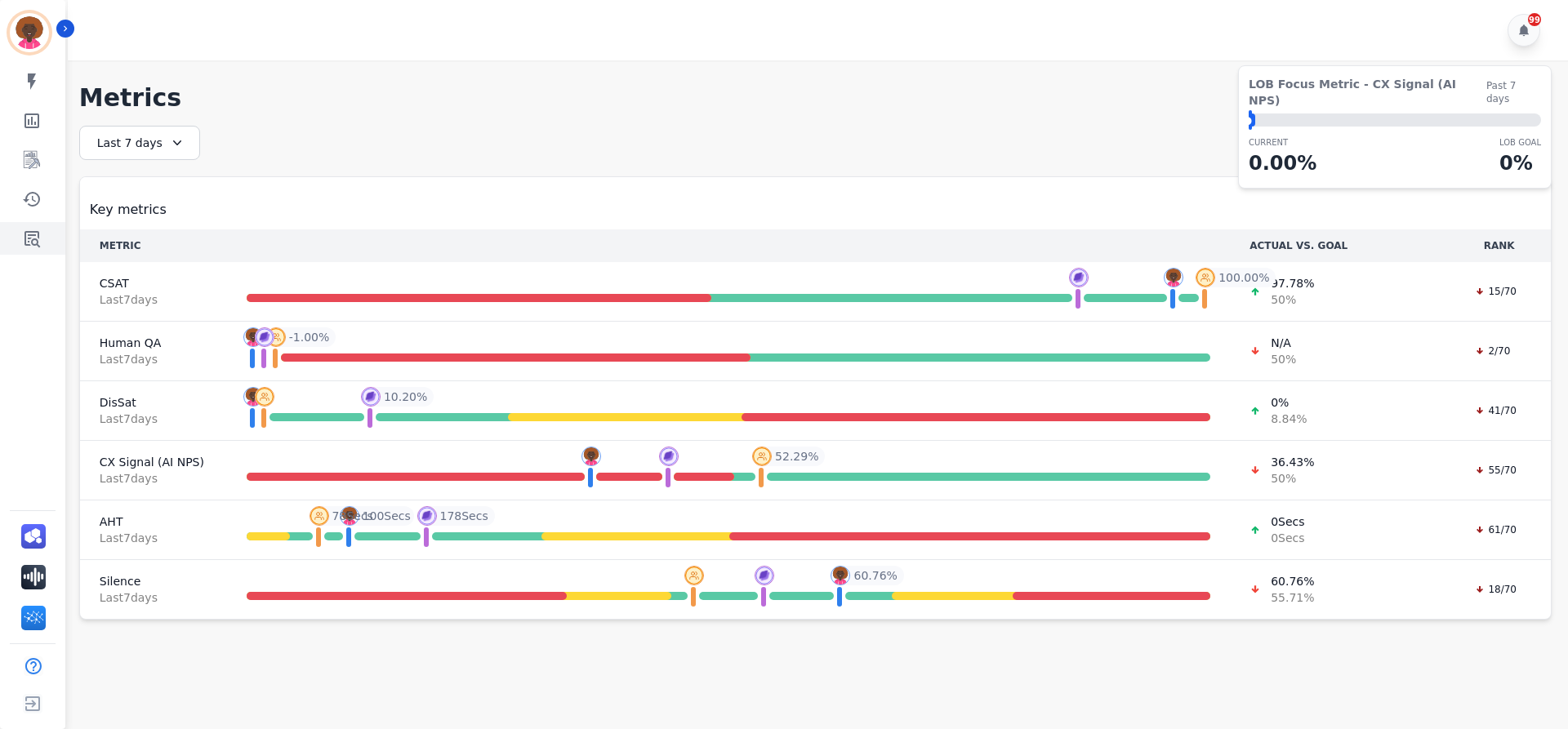
drag, startPoint x: 24, startPoint y: 249, endPoint x: 54, endPoint y: 247, distance: 30.1
click at [24, 249] on link "Sidebar" at bounding box center [34, 239] width 63 height 32
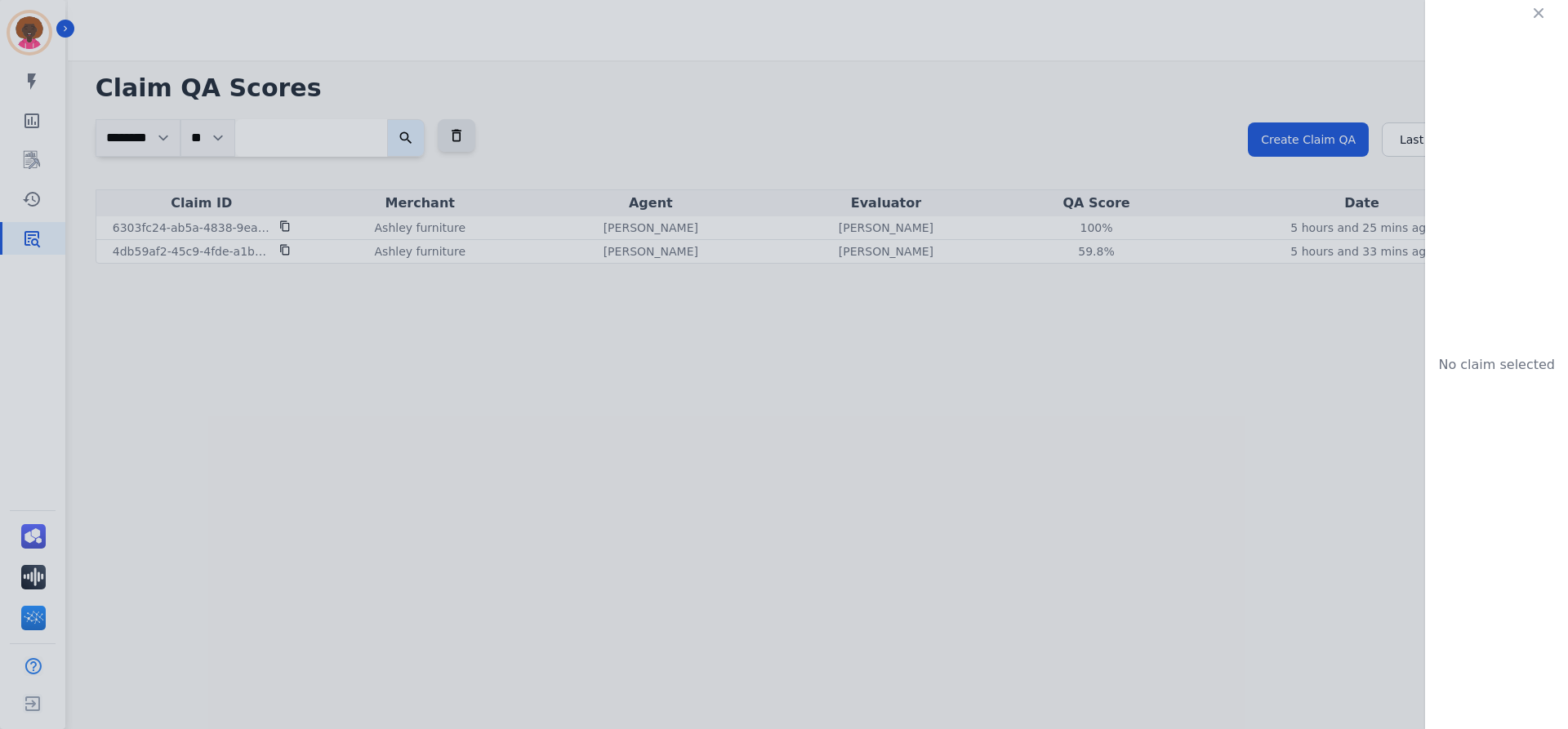
click at [1306, 138] on div "No claim selected" at bounding box center [784, 364] width 1568 height 729
click at [501, 210] on div "No claim selected" at bounding box center [784, 364] width 1568 height 729
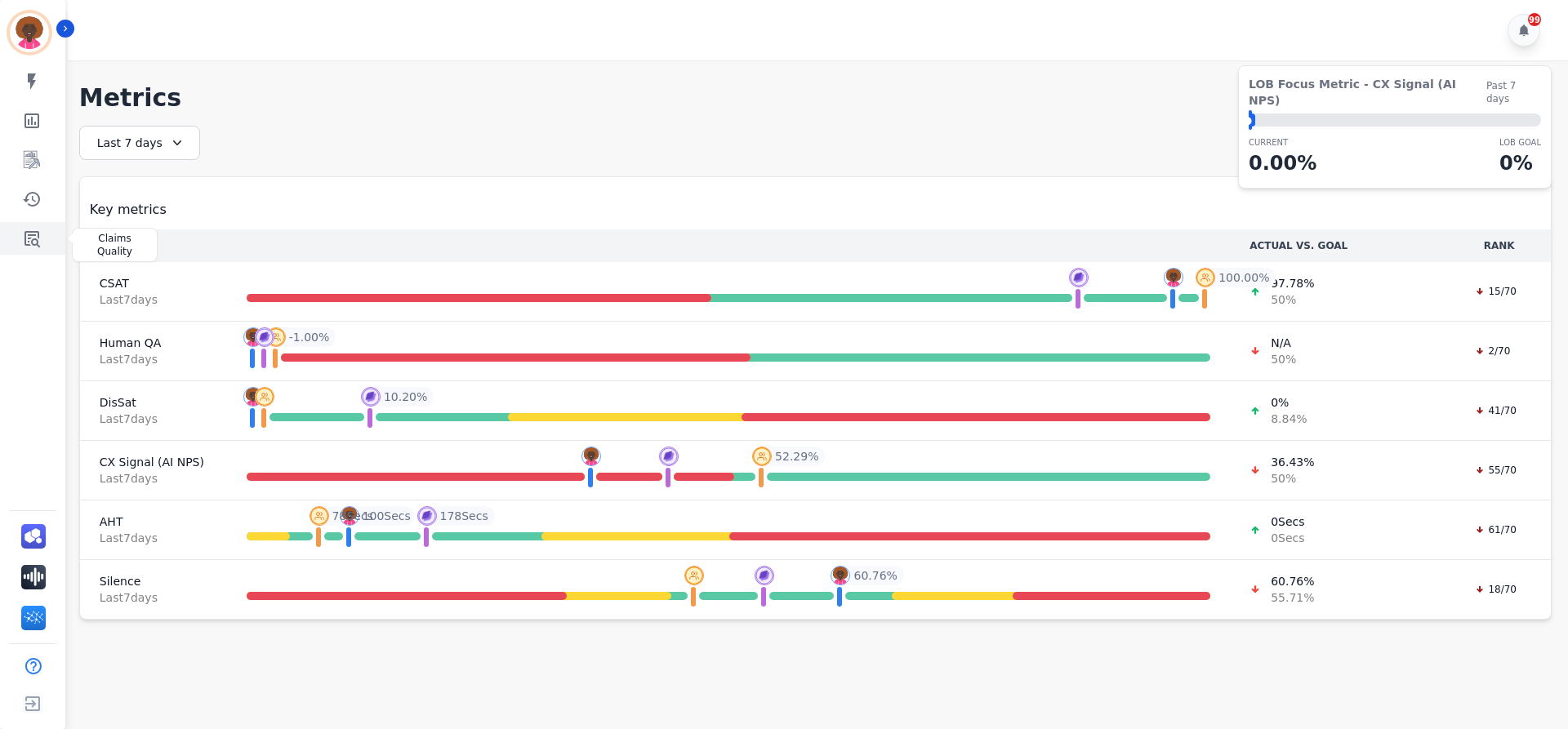
click at [31, 240] on icon "Sidebar" at bounding box center [32, 239] width 15 height 16
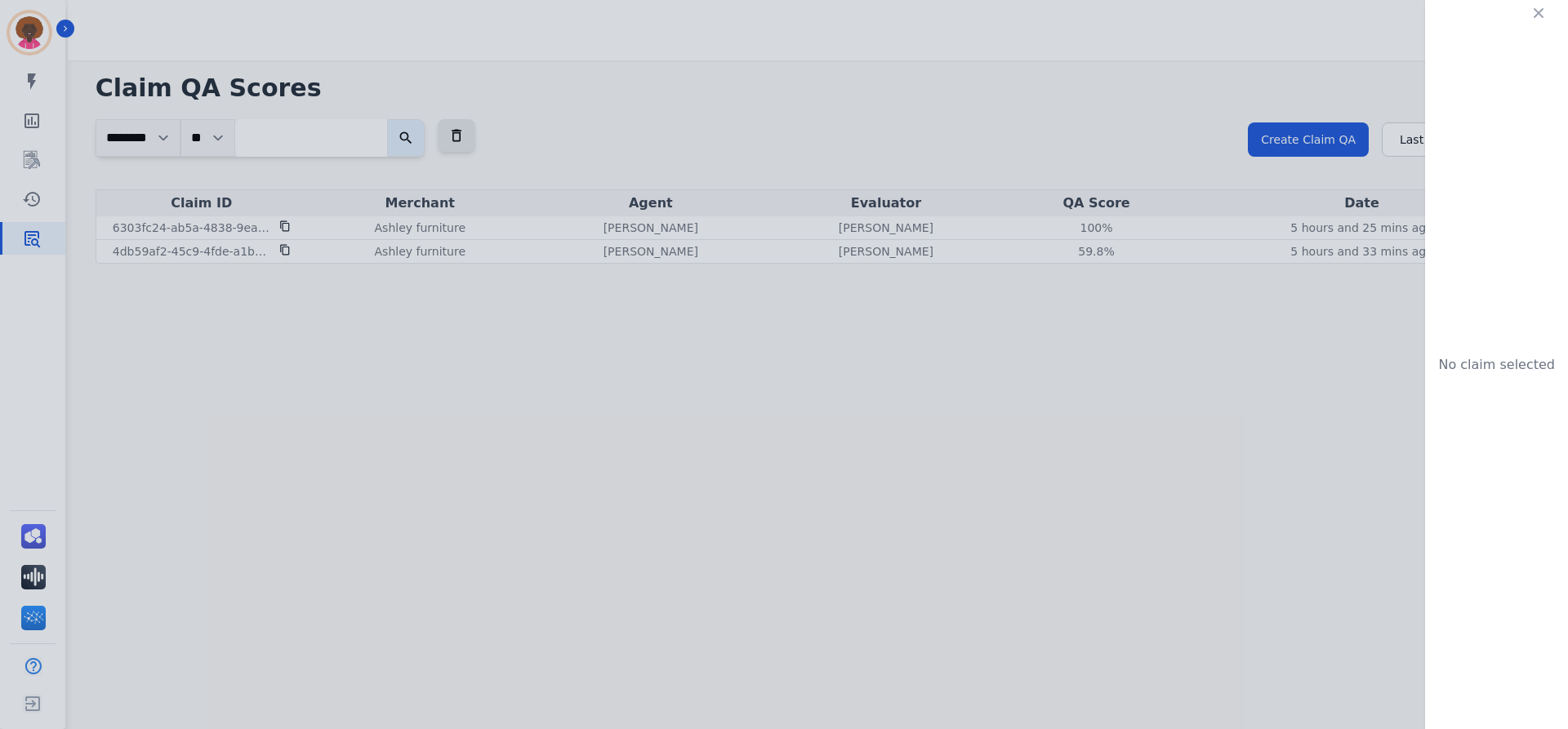
click at [1337, 144] on div "No claim selected" at bounding box center [784, 364] width 1568 height 729
click at [1399, 135] on div "No claim selected" at bounding box center [784, 364] width 1568 height 729
drag, startPoint x: 1401, startPoint y: 144, endPoint x: 1290, endPoint y: 153, distance: 111.4
click at [1400, 144] on div "No claim selected" at bounding box center [784, 364] width 1568 height 729
click at [1290, 153] on div "No claim selected" at bounding box center [784, 364] width 1568 height 729
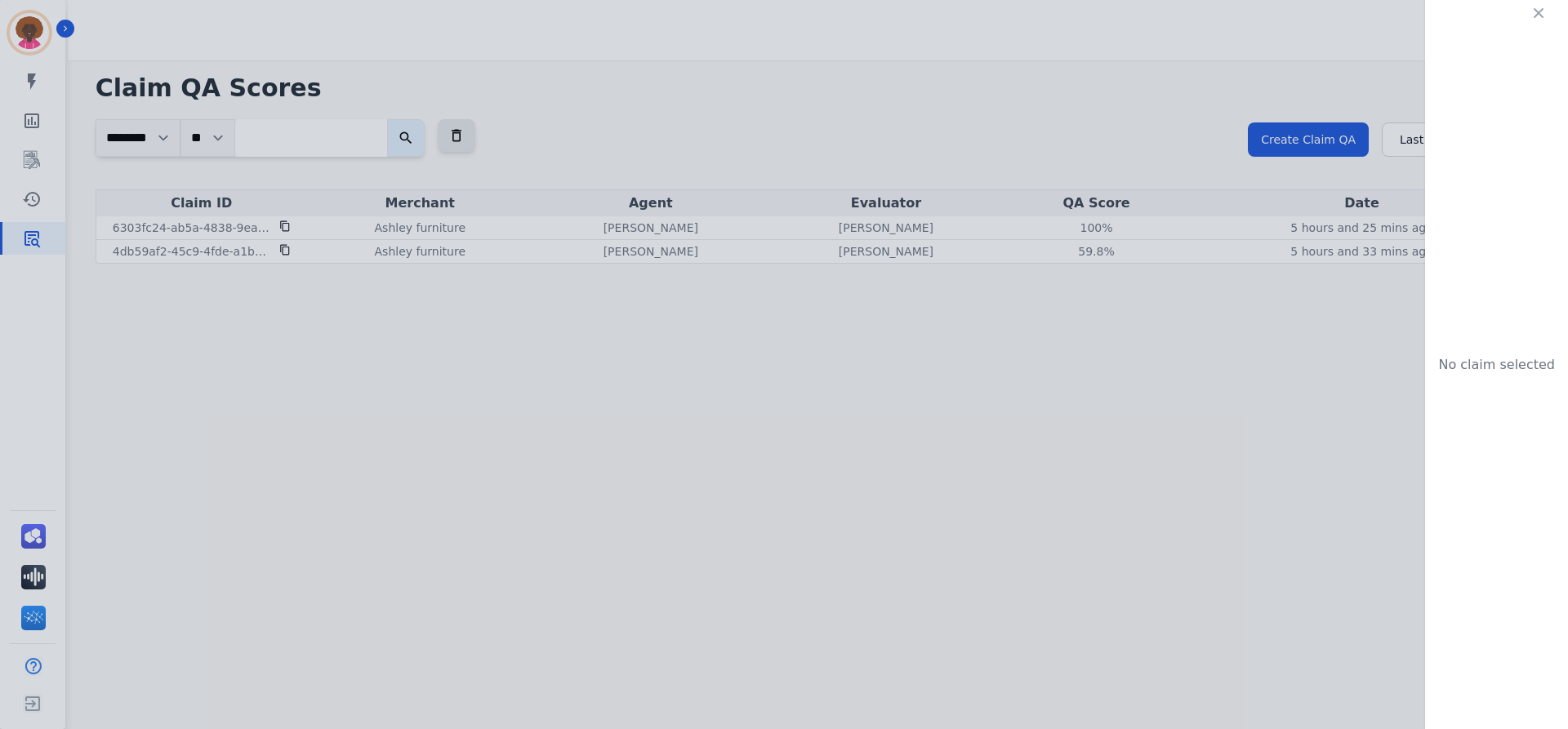
click at [296, 90] on div "No claim selected" at bounding box center [784, 364] width 1568 height 729
click at [433, 24] on div "No claim selected" at bounding box center [784, 364] width 1568 height 729
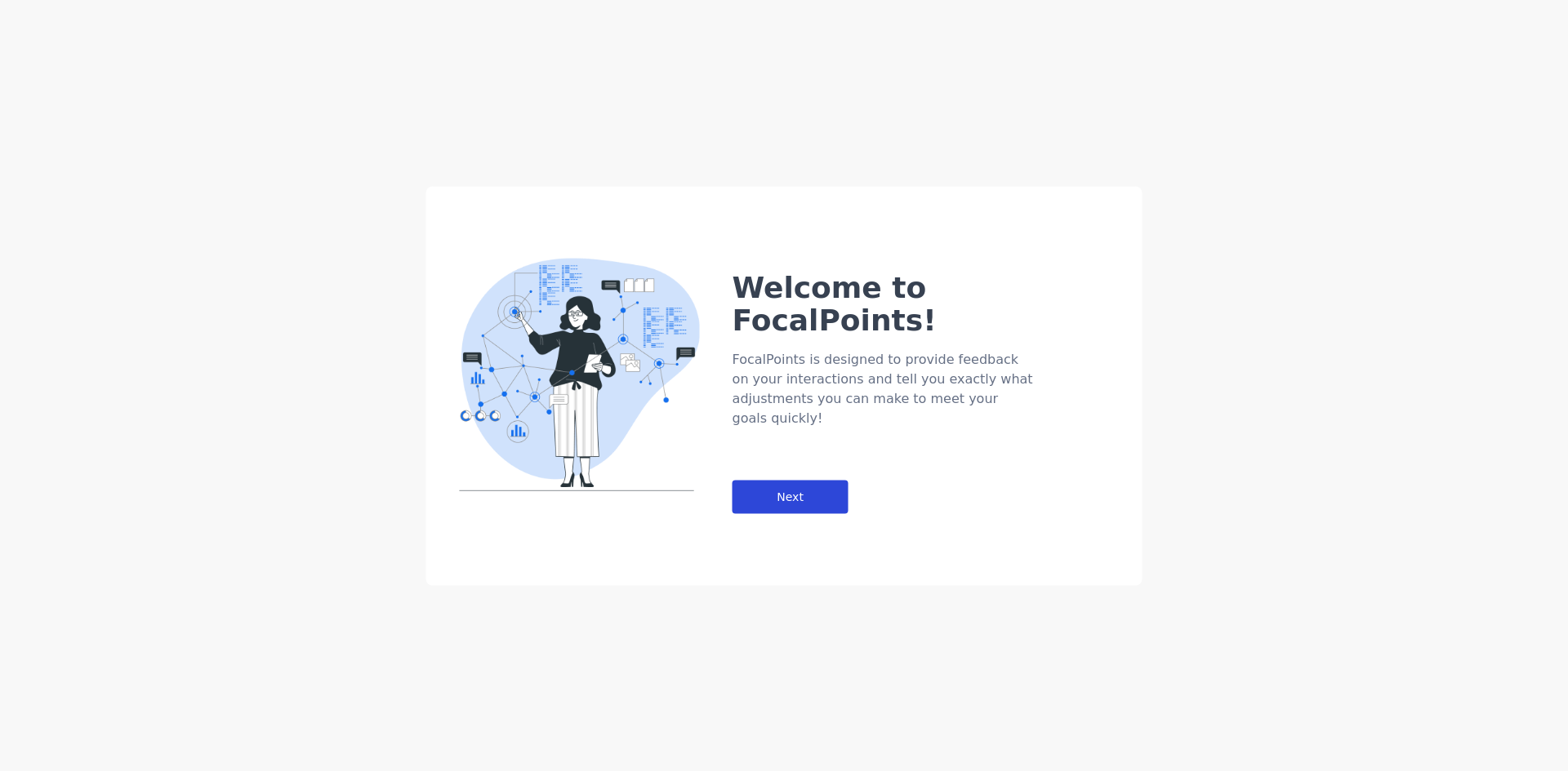
click at [812, 480] on div "Next" at bounding box center [790, 496] width 116 height 33
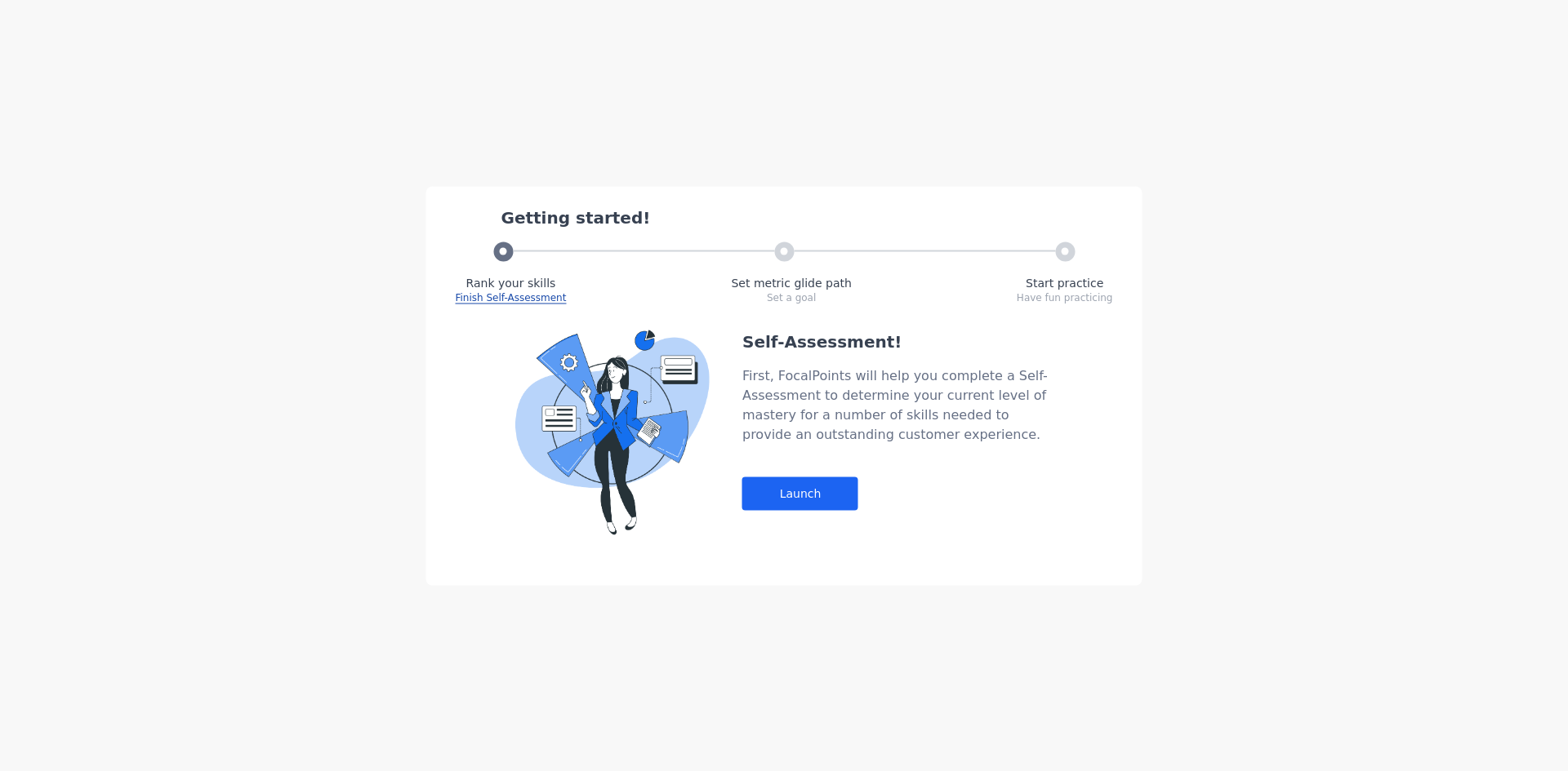
click at [793, 472] on div "Self-Assessment! First, FocalPoints will help you complete a Self-Assessment to…" at bounding box center [898, 431] width 310 height 204
click at [798, 499] on div "Launch" at bounding box center [800, 493] width 116 height 33
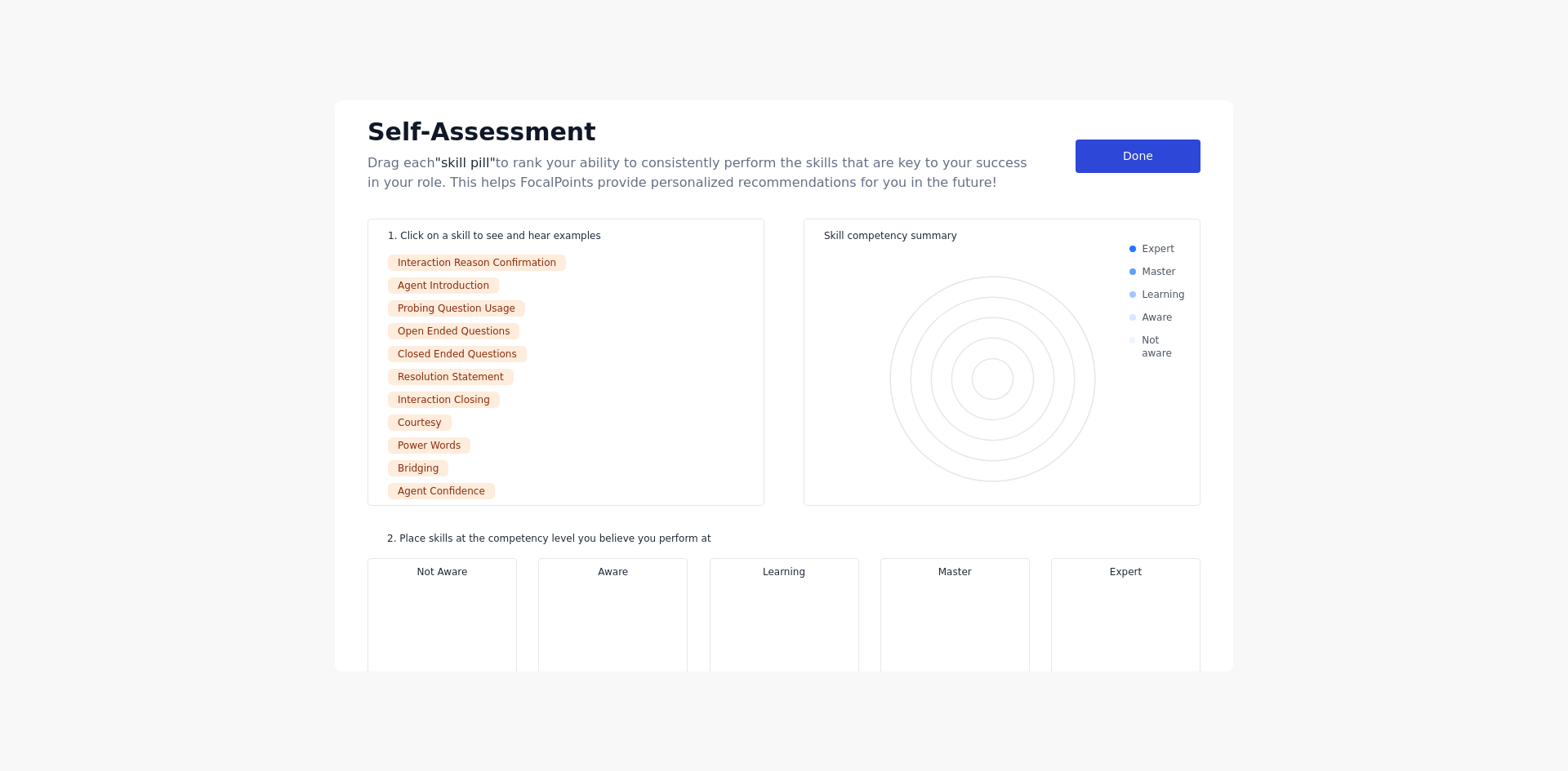
click at [1091, 141] on div "Done" at bounding box center [1138, 156] width 125 height 33
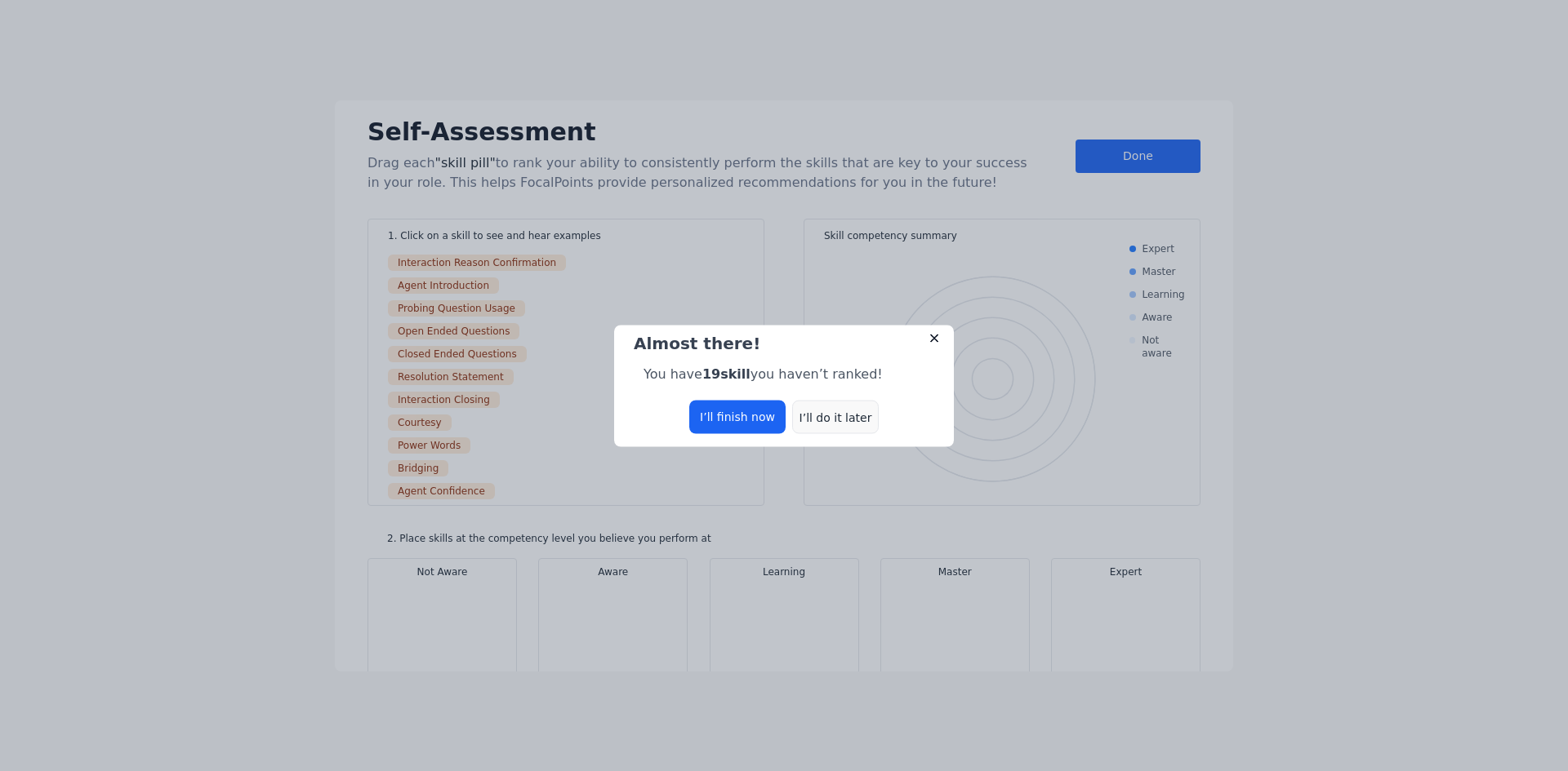
click at [815, 412] on div "I’ll do it later" at bounding box center [835, 416] width 87 height 33
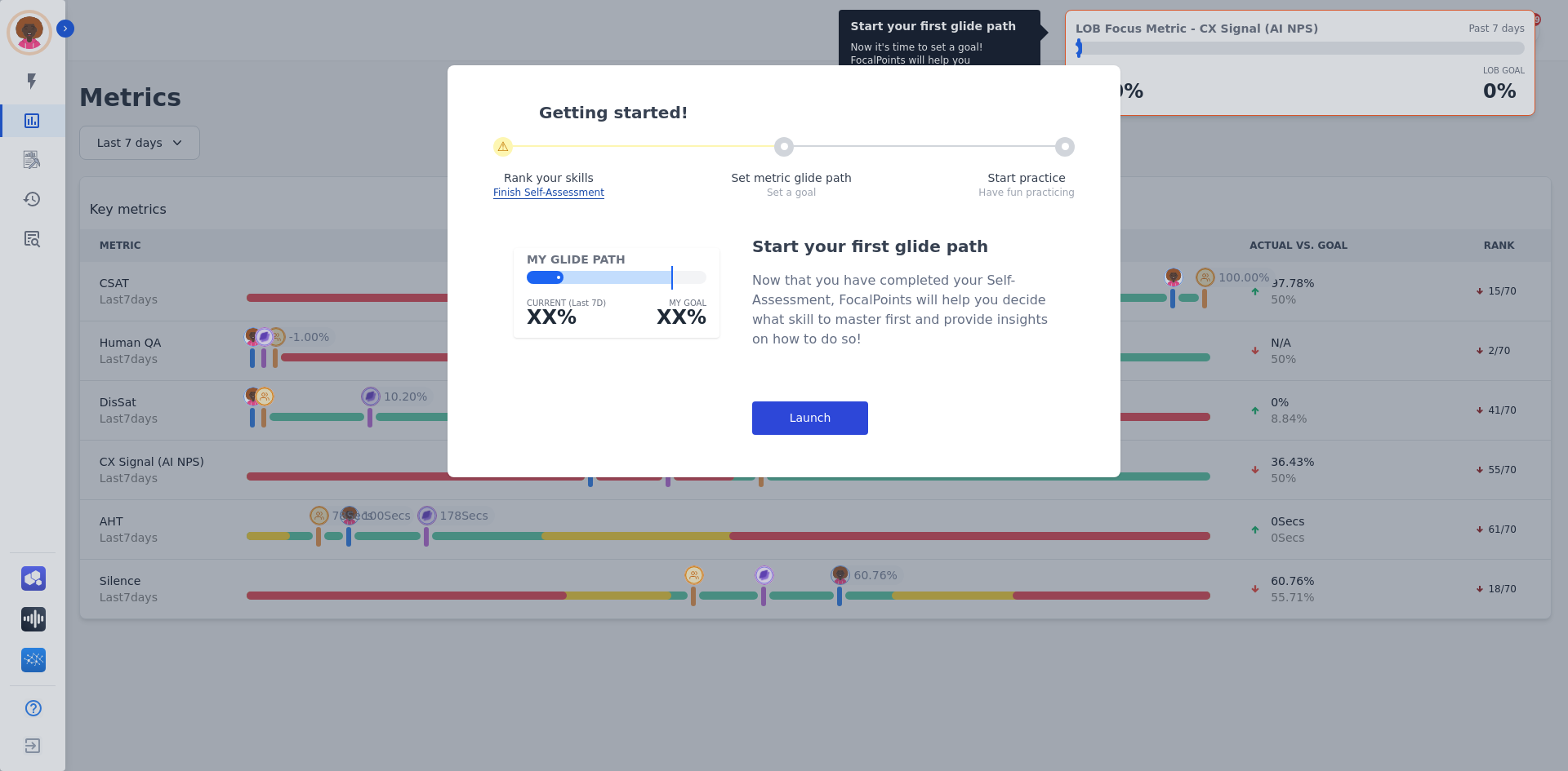
click at [817, 422] on div "Launch" at bounding box center [810, 418] width 116 height 33
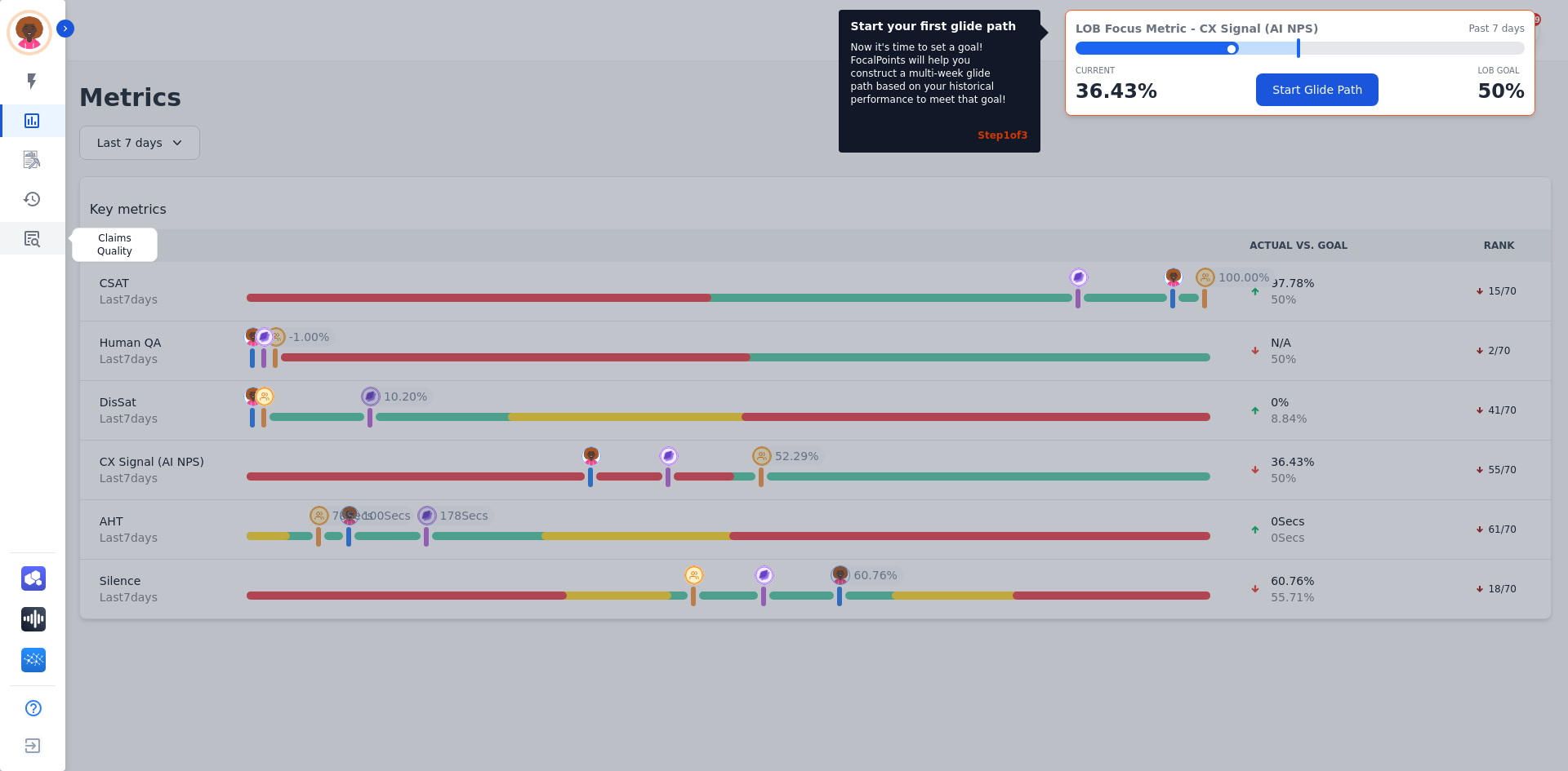
click at [31, 240] on icon "Sidebar" at bounding box center [32, 239] width 20 height 20
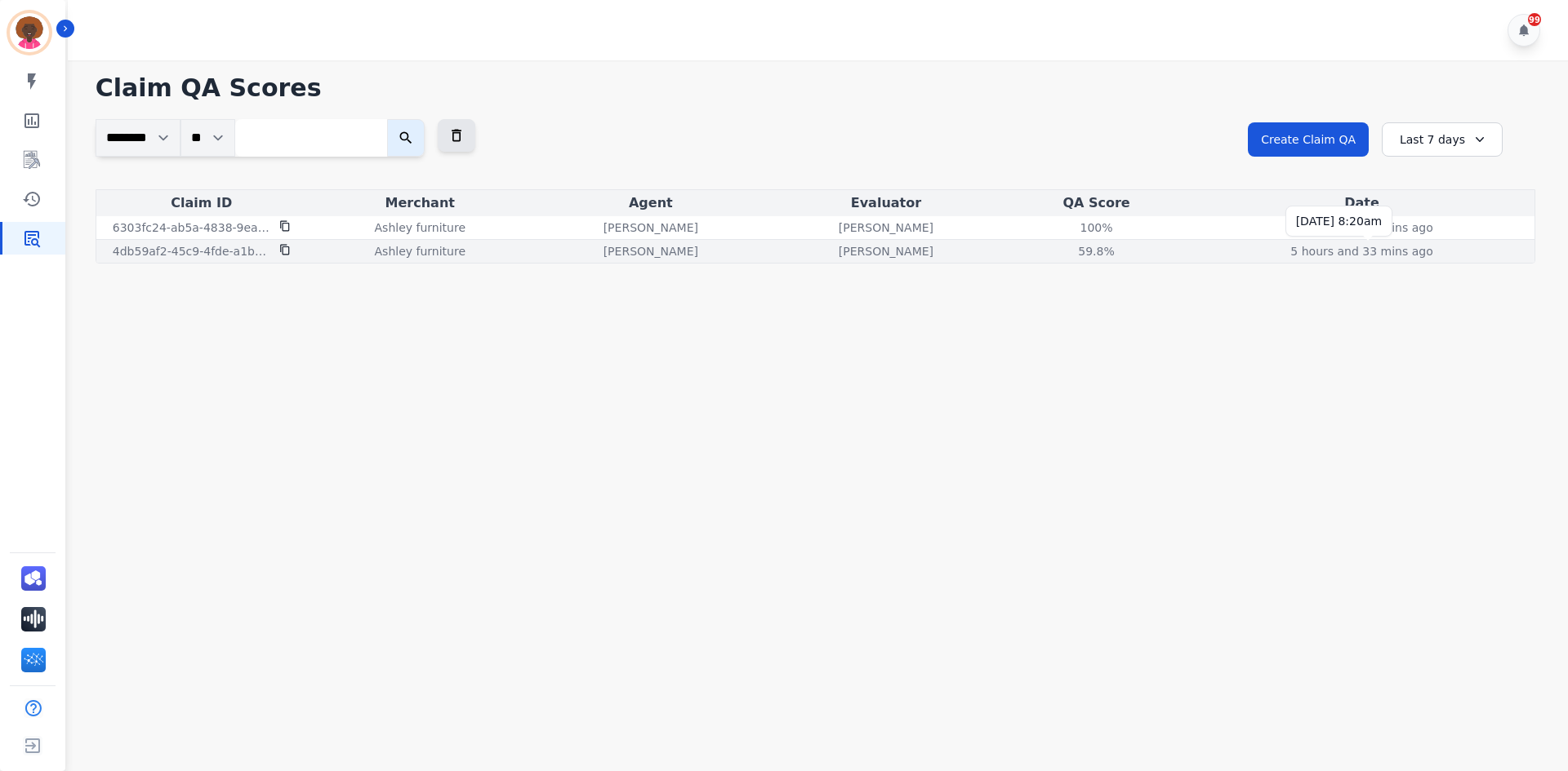
click at [1404, 257] on p "5 hours and 33 mins ago" at bounding box center [1362, 251] width 142 height 16
click at [1390, 251] on p "5 hours and 33 mins ago" at bounding box center [1362, 251] width 142 height 16
click at [1102, 251] on div "59.8%" at bounding box center [1097, 251] width 74 height 16
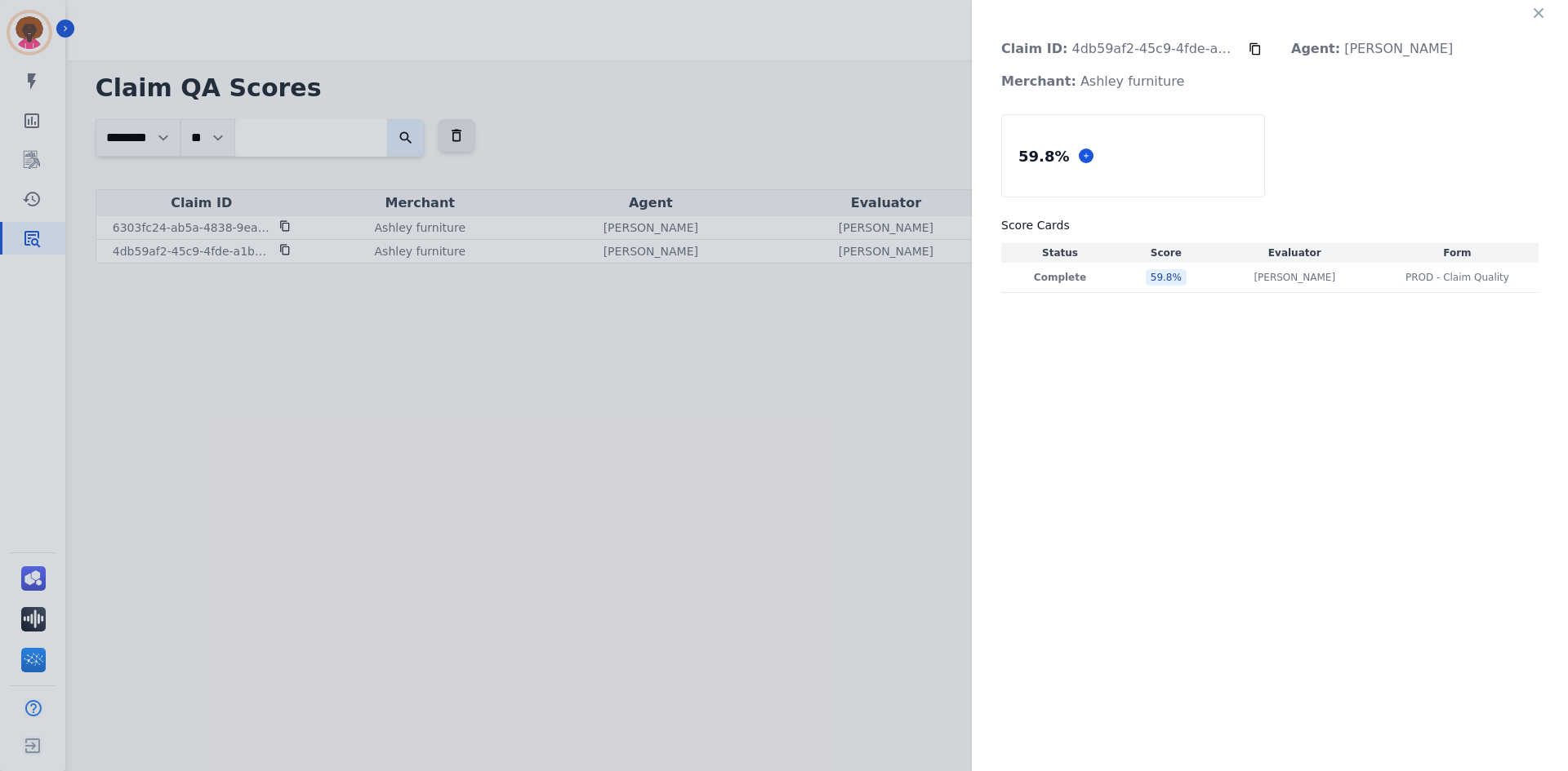
click at [1263, 51] on div "Claim ID: 4db59af2-45c9-4fde-a1be-8cfcadd3f084 Agent: Stephanie Williams Mercha…" at bounding box center [1270, 65] width 563 height 66
click at [1257, 50] on icon at bounding box center [1255, 49] width 14 height 14
click at [1256, 53] on icon at bounding box center [1255, 49] width 14 height 14
click at [1149, 276] on div "59.8 %" at bounding box center [1166, 277] width 41 height 16
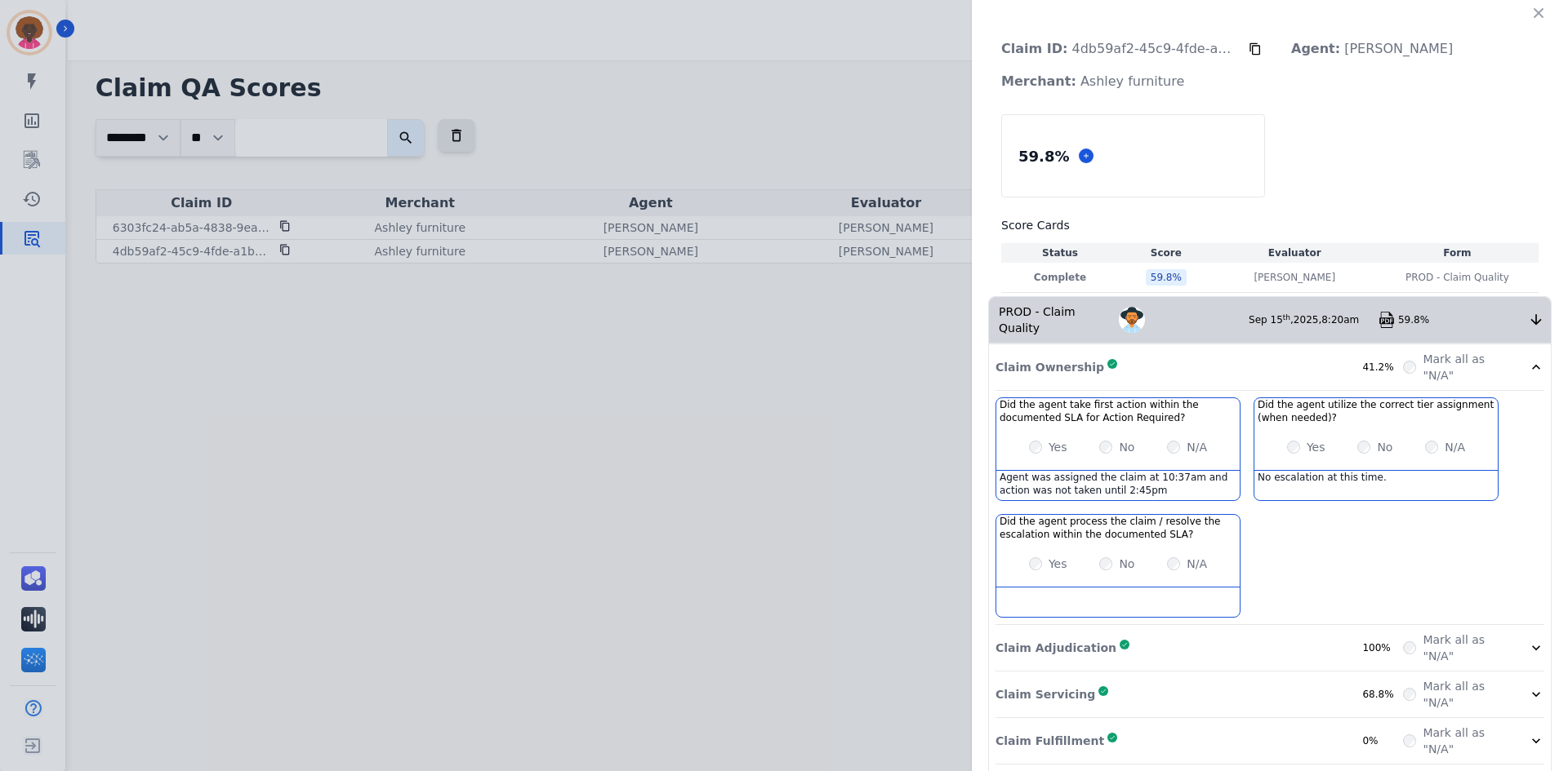
click at [1147, 37] on p "Claim ID: 4db59af2-45c9-4fde-a1be-8cfcadd3f084" at bounding box center [1118, 49] width 260 height 32
drag, startPoint x: 1155, startPoint y: 40, endPoint x: 1160, endPoint y: 50, distance: 11.2
click at [1156, 42] on p "Claim ID: 4db59af2-45c9-4fde-a1be-8cfcadd3f084" at bounding box center [1118, 49] width 260 height 32
click at [1160, 50] on p "Claim ID: 4db59af2-45c9-4fde-a1be-8cfcadd3f084" at bounding box center [1118, 49] width 260 height 32
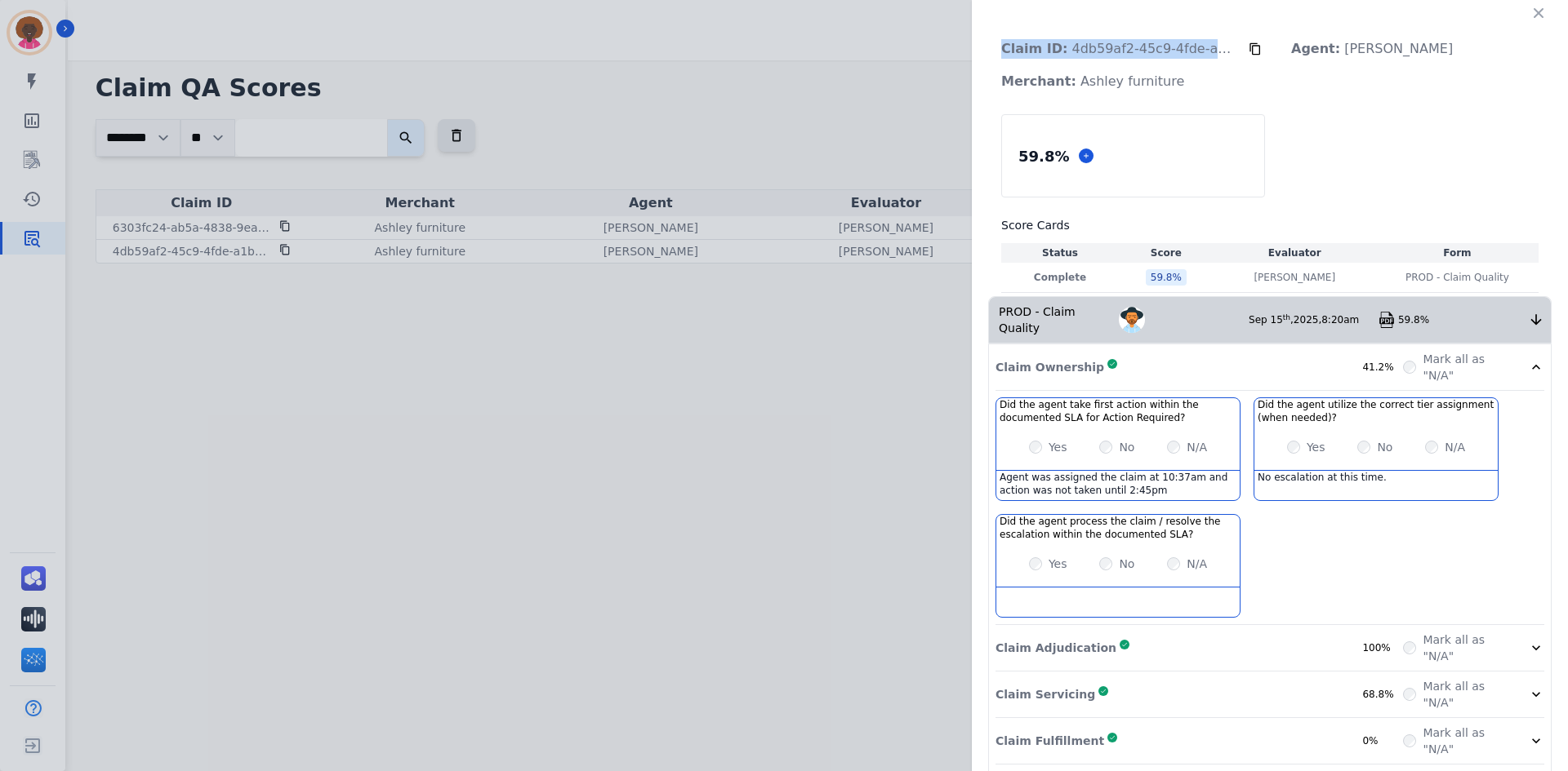
click at [1160, 50] on p "Claim ID: 4db59af2-45c9-4fde-a1be-8cfcadd3f084" at bounding box center [1118, 49] width 260 height 32
click at [1196, 46] on p "Claim ID: 4db59af2-45c9-4fde-a1be-8cfcadd3f084" at bounding box center [1118, 49] width 260 height 32
click at [1240, 48] on p "Claim ID: 4db59af2-45c9-4fde-a1be-8cfcadd3f084" at bounding box center [1118, 49] width 260 height 32
click at [1247, 49] on div "Claim ID: 4db59af2-45c9-4fde-a1be-8cfcadd3f084" at bounding box center [1126, 49] width 274 height 32
click at [1249, 49] on icon at bounding box center [1255, 49] width 14 height 14
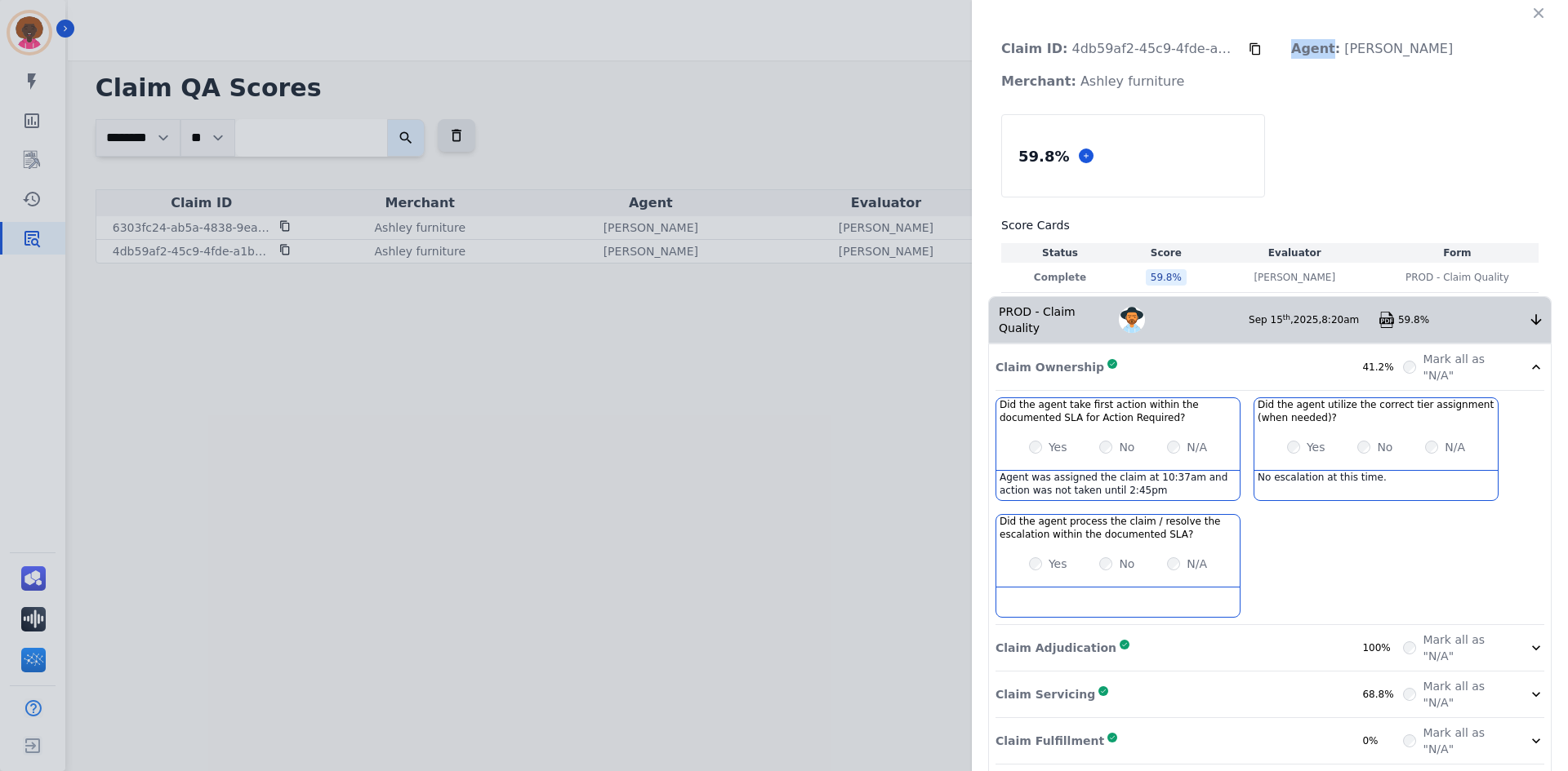
click at [1249, 49] on icon at bounding box center [1255, 49] width 14 height 14
click at [552, 367] on div "Claim ID: 4db59af2-45c9-4fde-a1be-8cfcadd3f084 Agent: [PERSON_NAME] Merchant: A…" at bounding box center [784, 386] width 1568 height 771
click at [1540, 14] on button "button" at bounding box center [1538, 13] width 26 height 26
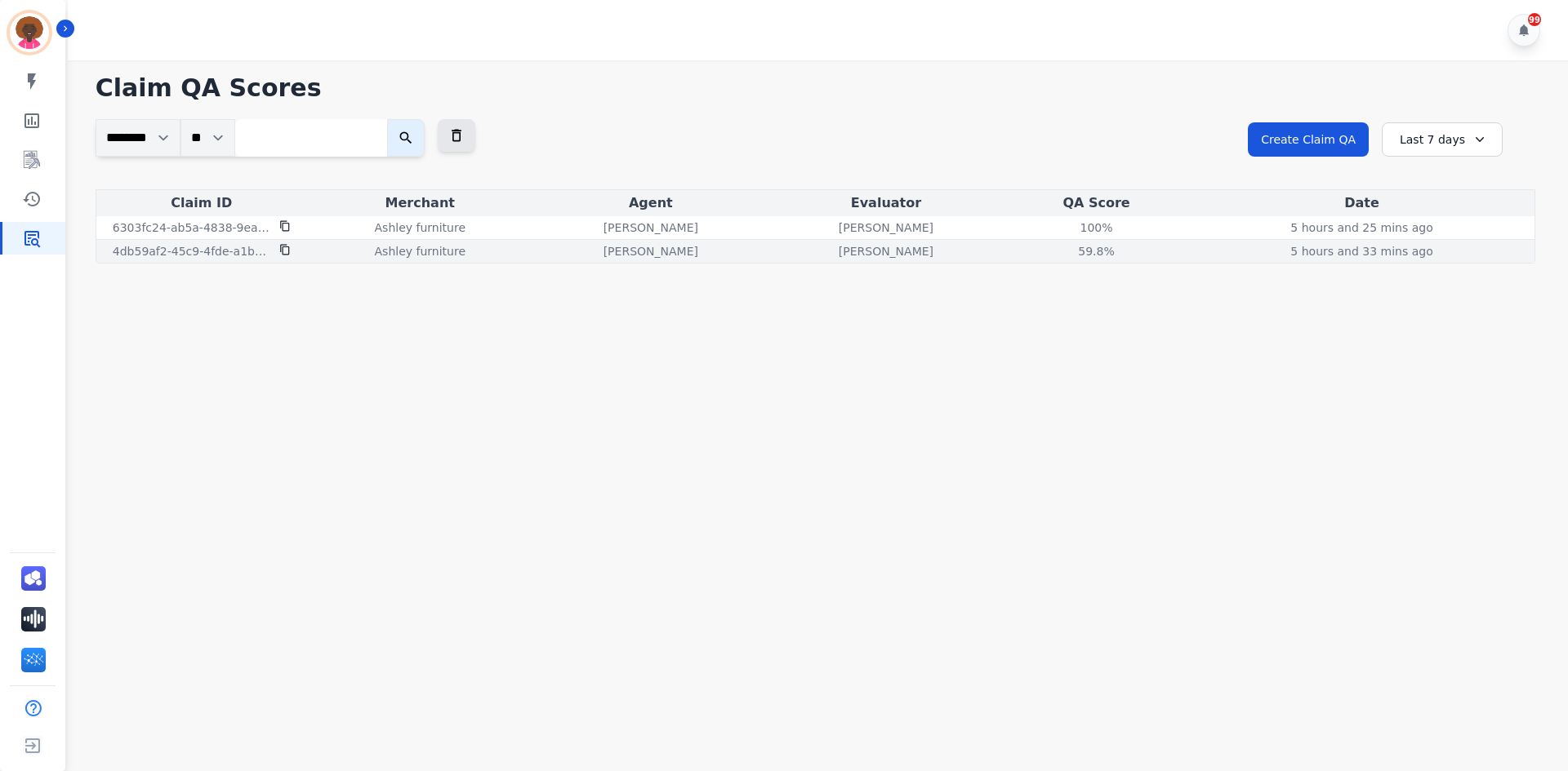
click at [293, 246] on div "4db59af2-45c9-4fde-a1be-8cfcadd3f084" at bounding box center [202, 251] width 205 height 16
click at [288, 253] on icon at bounding box center [285, 250] width 9 height 11
